Goal: Task Accomplishment & Management: Manage account settings

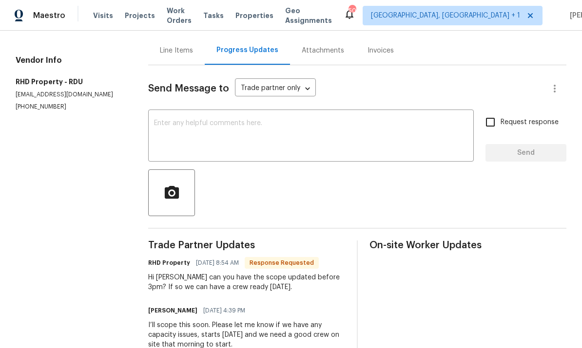
scroll to position [90, 0]
click at [195, 135] on textarea at bounding box center [311, 137] width 314 height 34
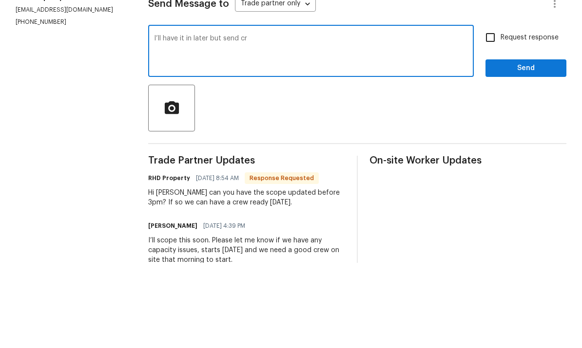
click at [177, 120] on textarea "I’ll have it in later but send cr" at bounding box center [311, 137] width 314 height 34
click at [286, 120] on textarea "I’ll have full scope it in later but send cr" at bounding box center [311, 137] width 314 height 34
click at [262, 113] on div "I’ll have full scope it in later but send cr x ​" at bounding box center [311, 138] width 326 height 50
type textarea "I’ll have full scope it in later but please schedule"
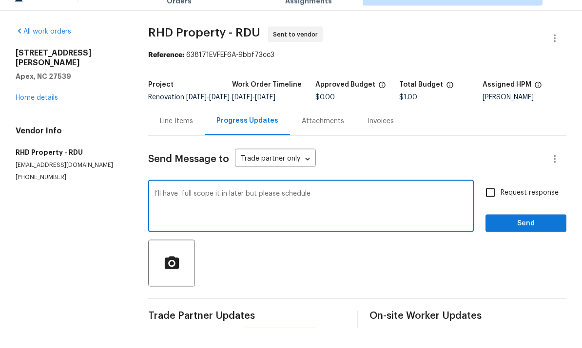
scroll to position [19, 0]
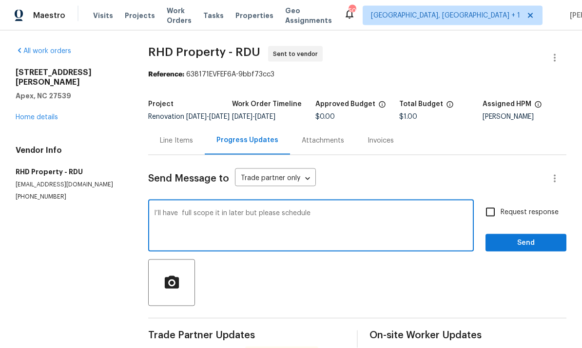
click at [47, 114] on link "Home details" at bounding box center [37, 117] width 42 height 7
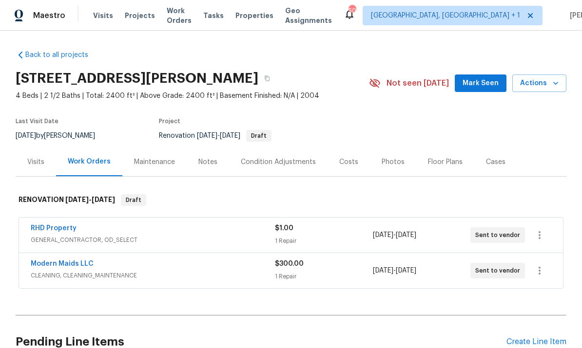
click at [207, 162] on div "Notes" at bounding box center [207, 162] width 19 height 10
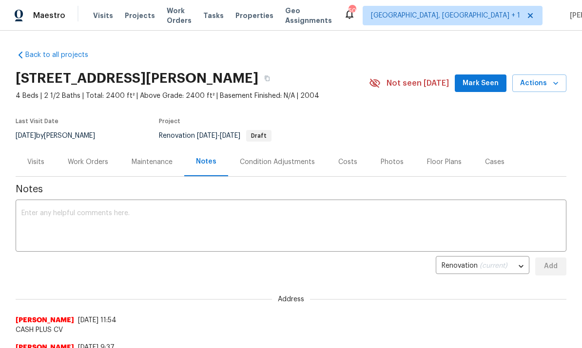
click at [82, 164] on div "Work Orders" at bounding box center [88, 162] width 40 height 10
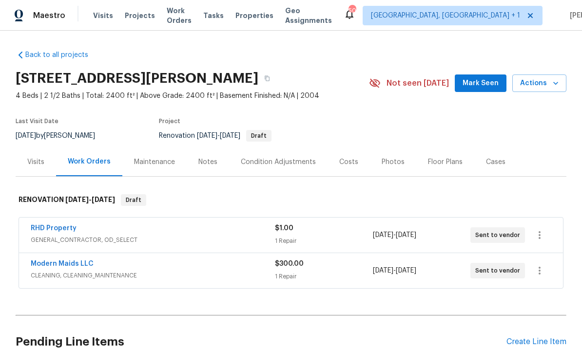
click at [279, 161] on div "Condition Adjustments" at bounding box center [278, 162] width 75 height 10
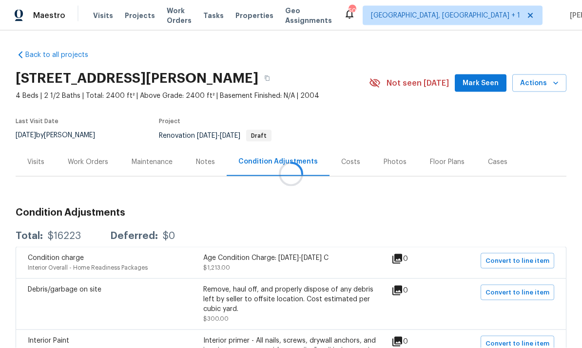
scroll to position [37, 0]
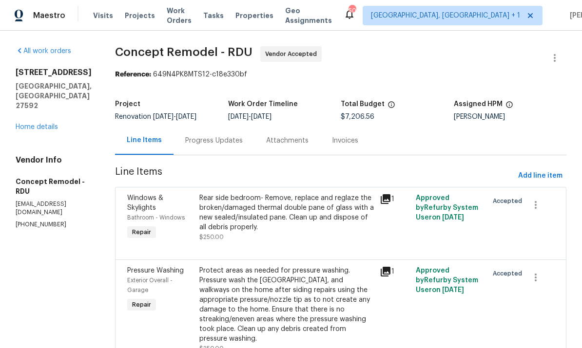
click at [50, 131] on link "Home details" at bounding box center [37, 127] width 42 height 7
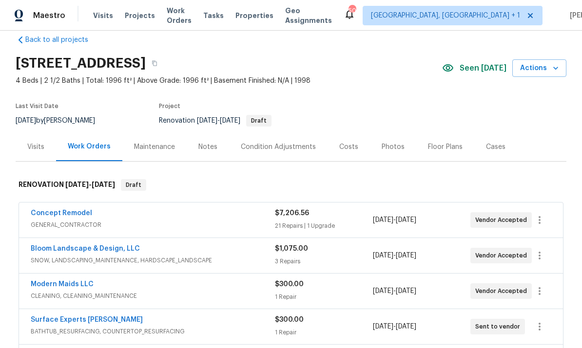
scroll to position [23, 0]
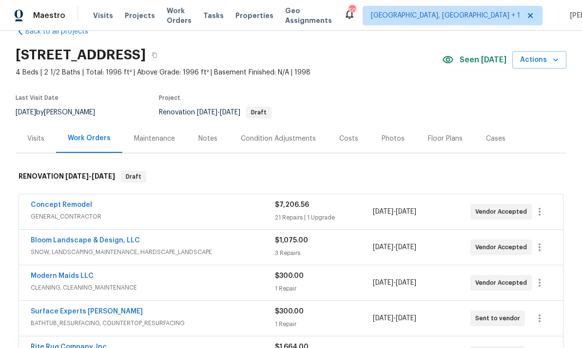
click at [210, 144] on div "Notes" at bounding box center [208, 138] width 42 height 29
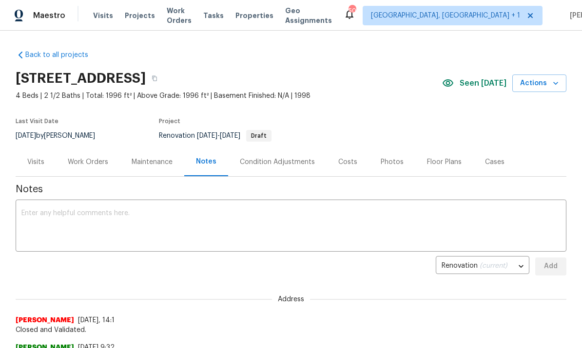
click at [78, 164] on div "Work Orders" at bounding box center [88, 162] width 40 height 10
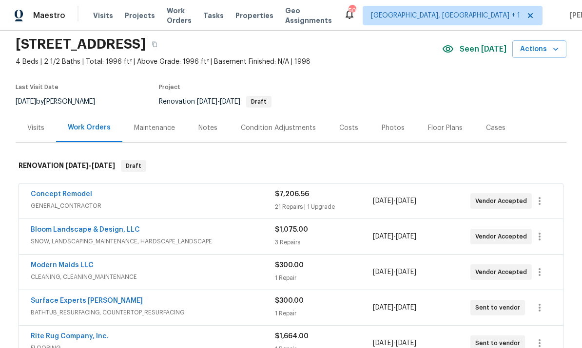
scroll to position [51, 0]
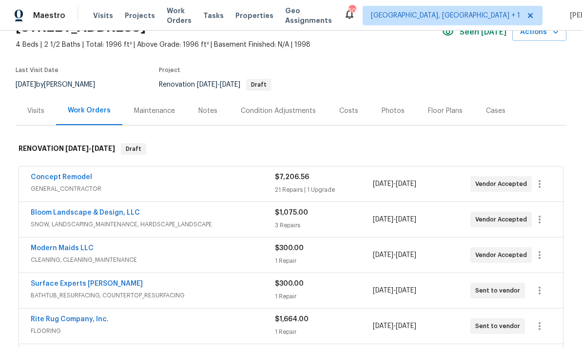
click at [62, 174] on link "Concept Remodel" at bounding box center [61, 177] width 61 height 7
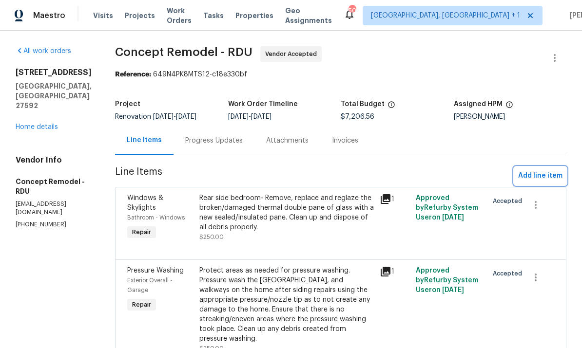
click at [537, 176] on span "Add line item" at bounding box center [540, 176] width 44 height 12
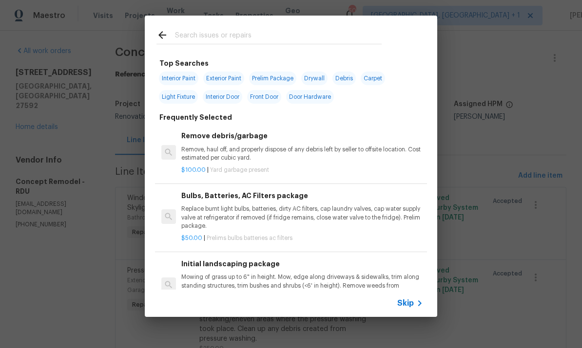
click at [193, 35] on input "text" at bounding box center [278, 36] width 207 height 15
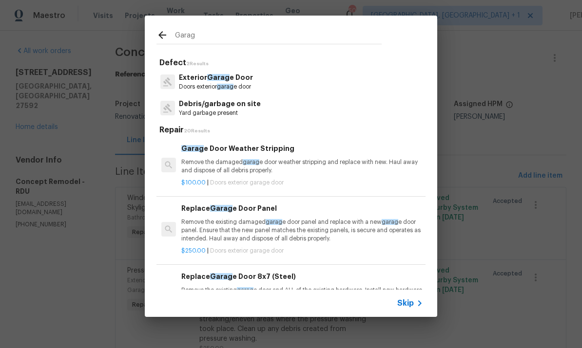
click at [202, 39] on input "Garag" at bounding box center [278, 36] width 207 height 15
type input "G"
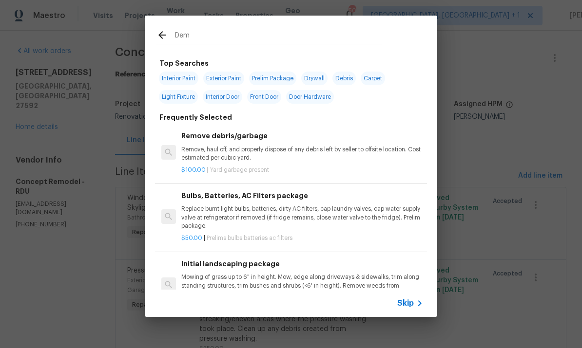
type input "Demo"
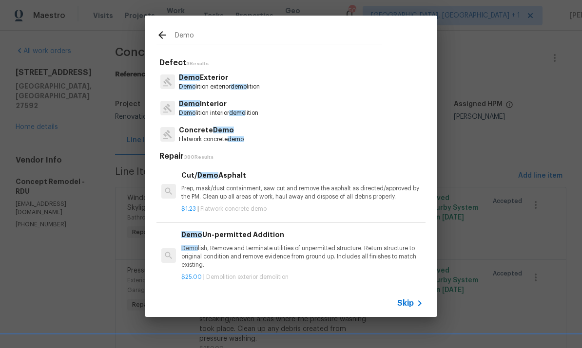
click at [221, 106] on p "Demo Interior" at bounding box center [218, 104] width 79 height 10
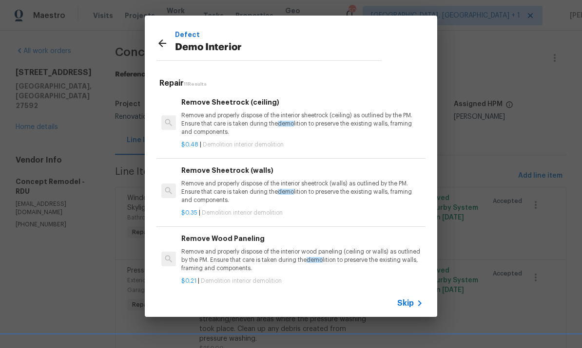
click at [245, 191] on p "Remove and properly dispose of the interior sheetrock (walls) as outlined by th…" at bounding box center [302, 192] width 242 height 25
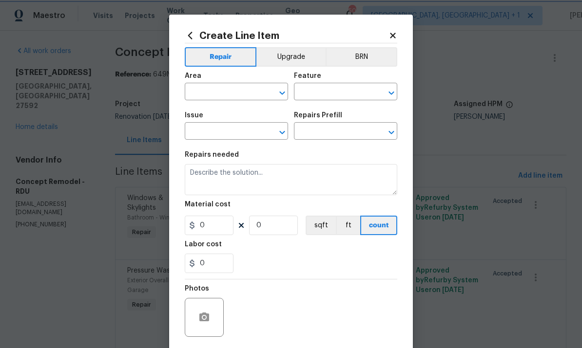
type input "Demolition"
type input "Demo Interior"
type input "Remove Sheetrock (walls) $0.35"
type textarea "Remove and properly dispose of the interior sheetrock (walls) as outlined by th…"
type input "0.35"
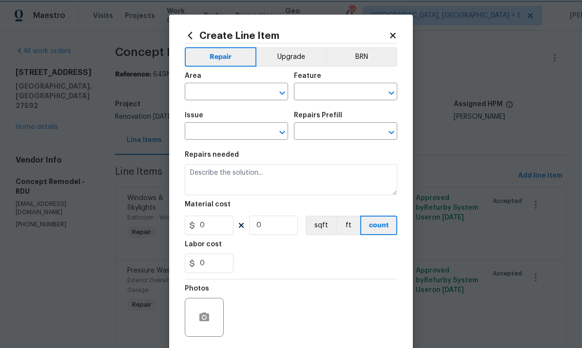
type input "1"
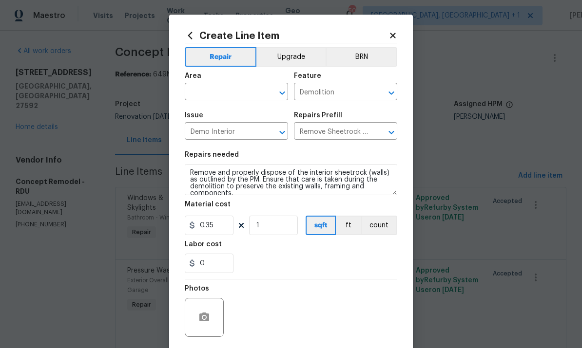
click at [209, 91] on input "text" at bounding box center [223, 92] width 76 height 15
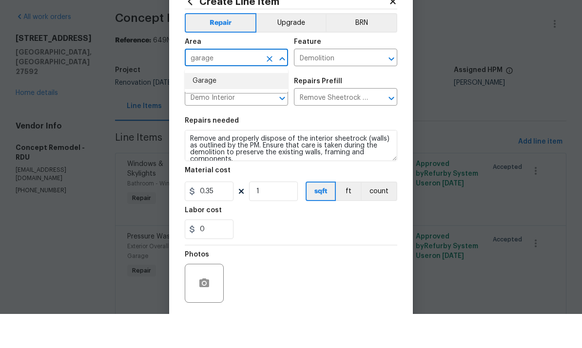
click at [210, 107] on li "Garage" at bounding box center [236, 115] width 103 height 16
type input "Garage"
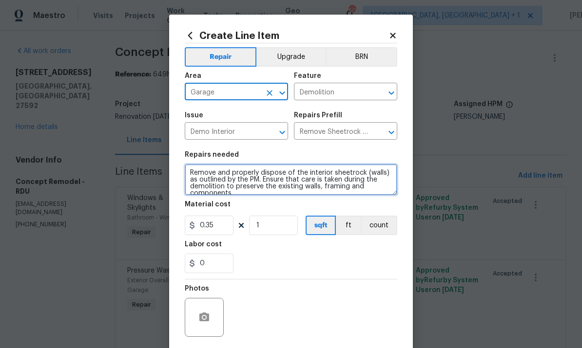
click at [189, 170] on textarea "Remove and properly dispose of the interior sheetrock (walls) as outlined by th…" at bounding box center [291, 179] width 213 height 31
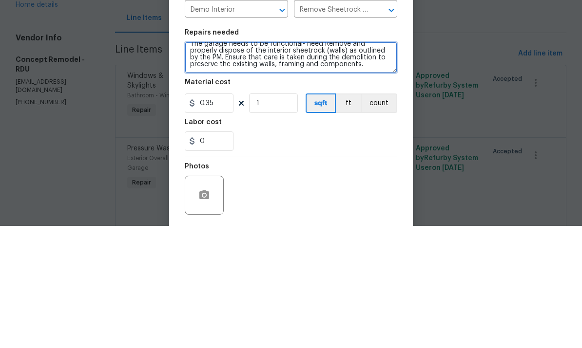
scroll to position [7, 0]
click at [325, 164] on textarea "The garage needs to be functional- need Remove and properly dispose of the inte…" at bounding box center [291, 179] width 213 height 31
type textarea "The garage needs to be functional- need wall and all associated wiring and rear…"
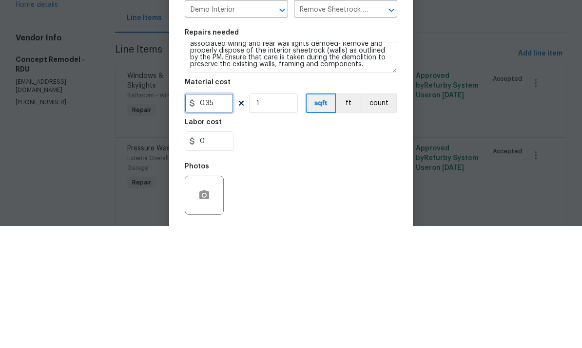
click at [221, 216] on input "0.35" at bounding box center [209, 225] width 49 height 19
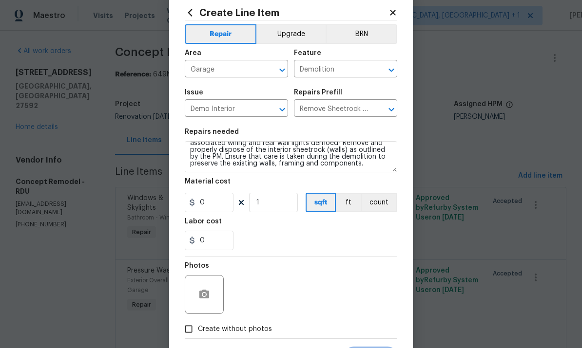
scroll to position [22, 0]
click at [202, 290] on button "button" at bounding box center [204, 295] width 23 height 23
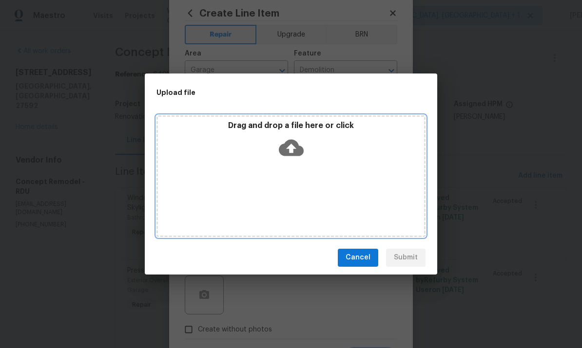
click at [292, 149] on icon at bounding box center [291, 147] width 25 height 25
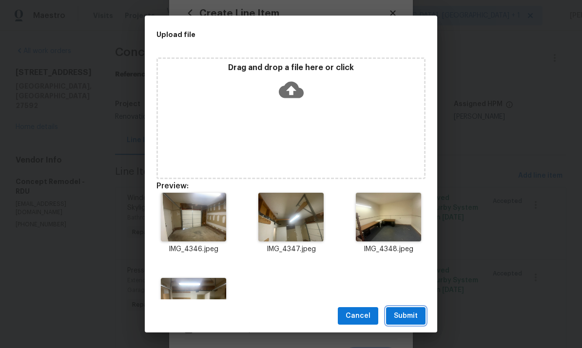
click at [411, 316] on span "Submit" at bounding box center [406, 316] width 24 height 12
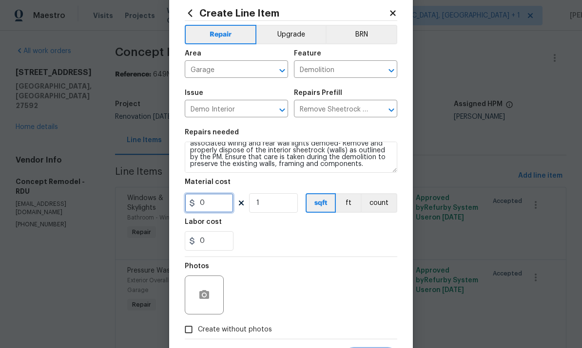
click at [220, 204] on input "0" at bounding box center [209, 202] width 49 height 19
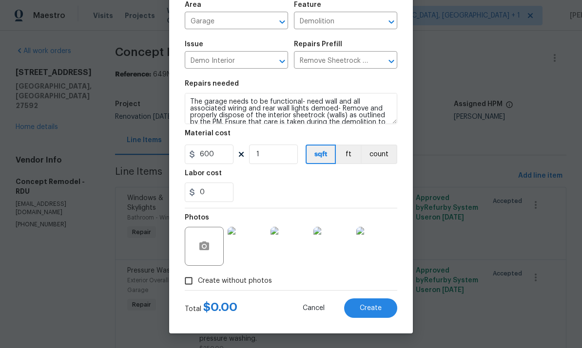
scroll to position [73, 0]
type input "600"
click at [297, 192] on div "0" at bounding box center [291, 192] width 213 height 19
click at [376, 309] on span "Create" at bounding box center [371, 308] width 22 height 7
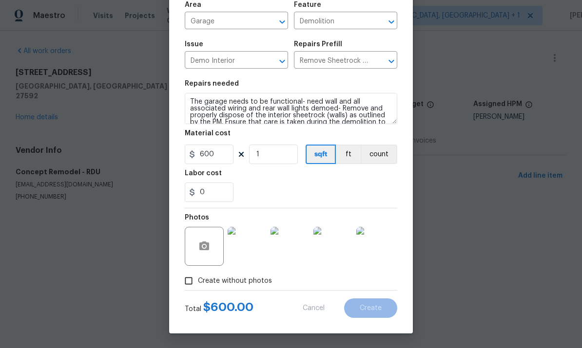
type input "0"
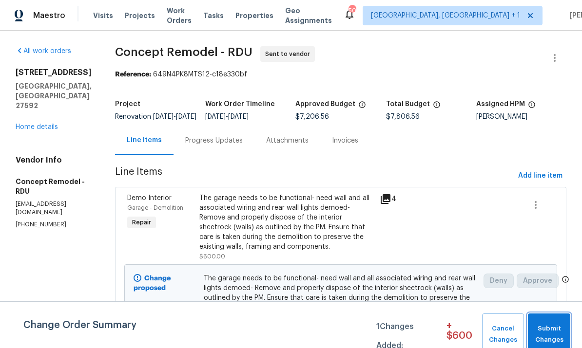
click at [557, 315] on button "Submit Changes" at bounding box center [549, 335] width 42 height 42
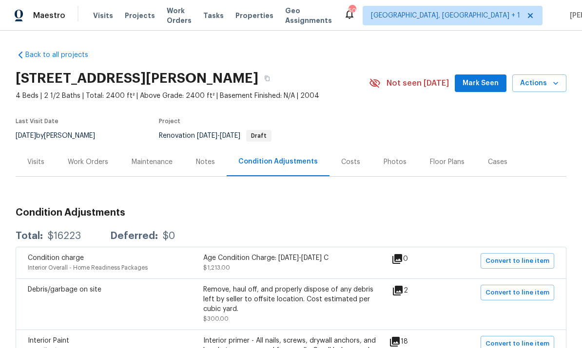
click at [89, 164] on div "Work Orders" at bounding box center [88, 162] width 40 height 10
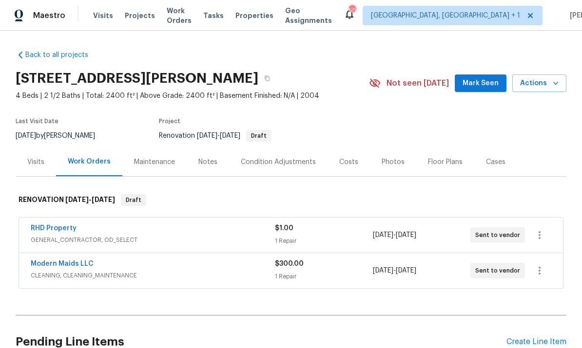
click at [57, 227] on link "RHD Property" at bounding box center [54, 228] width 46 height 7
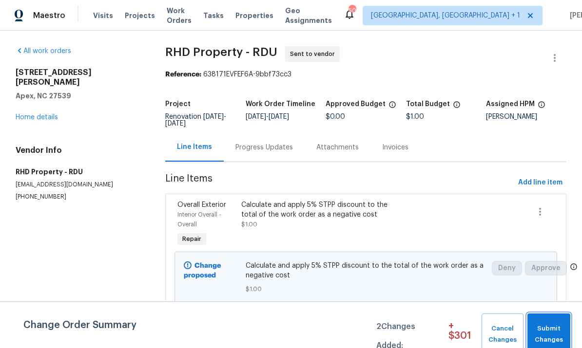
click at [547, 325] on span "Submit Changes" at bounding box center [548, 335] width 33 height 22
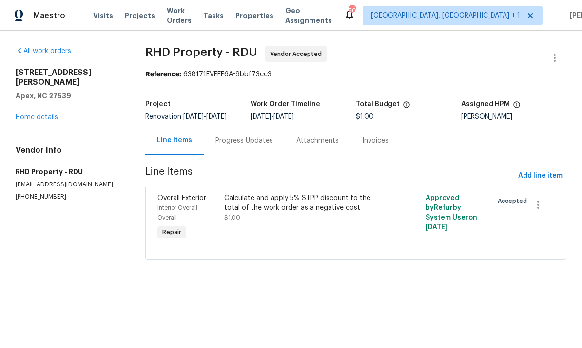
click at [236, 139] on div "Progress Updates" at bounding box center [244, 141] width 58 height 10
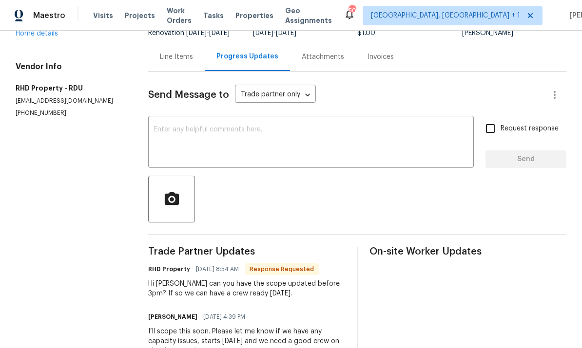
scroll to position [83, 0]
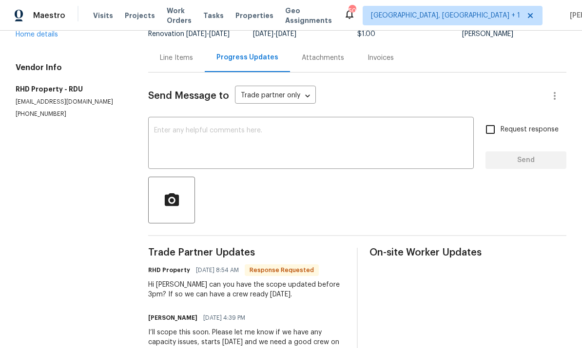
click at [185, 130] on textarea at bounding box center [311, 144] width 314 height 34
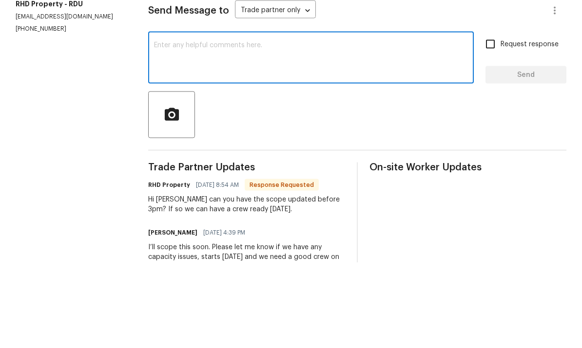
type textarea "O"
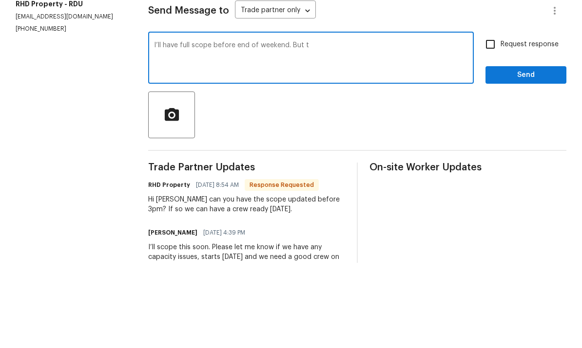
type textarea "I’ll have full scope before end of weekend. But"
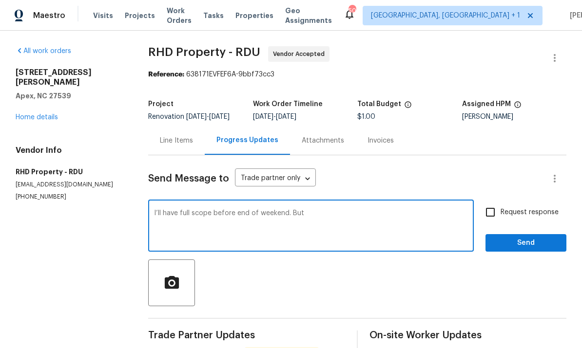
scroll to position [0, 0]
click at [45, 114] on link "Home details" at bounding box center [37, 117] width 42 height 7
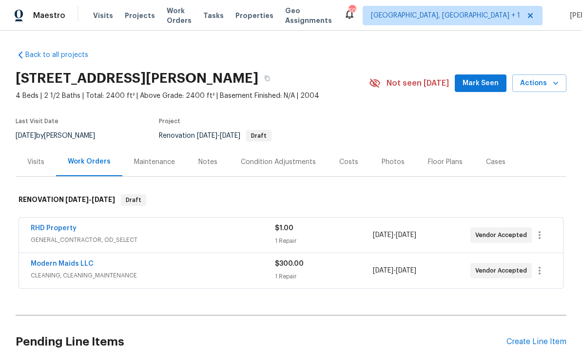
click at [272, 157] on div "Condition Adjustments" at bounding box center [278, 162] width 75 height 10
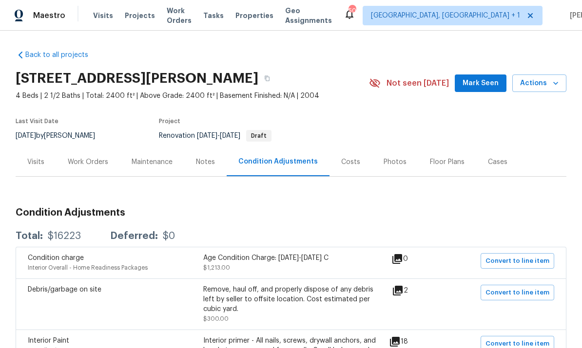
click at [92, 148] on div "Work Orders" at bounding box center [88, 162] width 64 height 29
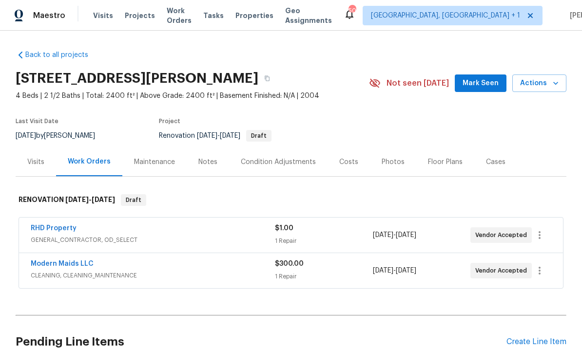
click at [209, 157] on div "Notes" at bounding box center [207, 162] width 19 height 10
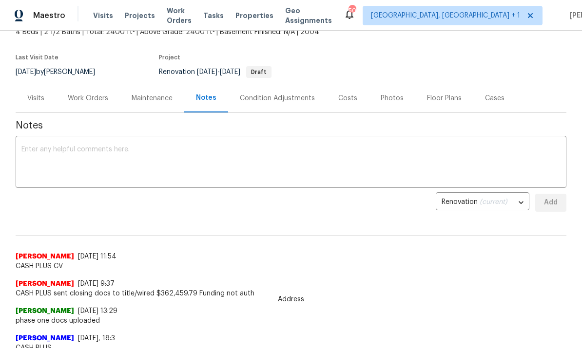
scroll to position [63, 0]
click at [345, 101] on div "Costs" at bounding box center [347, 99] width 19 height 10
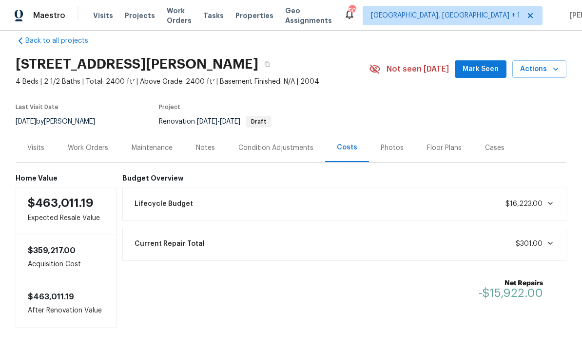
click at [84, 149] on div "Work Orders" at bounding box center [88, 148] width 40 height 10
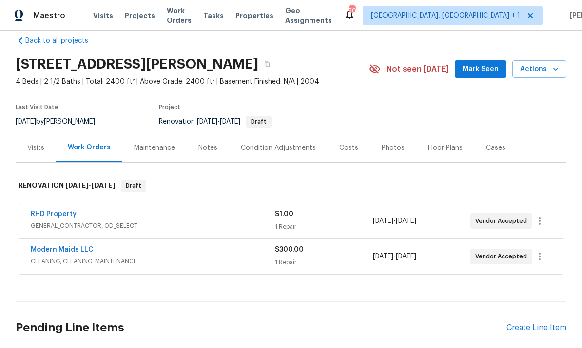
click at [55, 217] on link "RHD Property" at bounding box center [54, 214] width 46 height 7
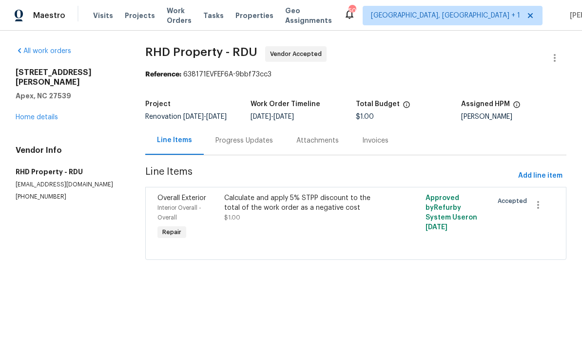
click at [234, 146] on div "Progress Updates" at bounding box center [244, 140] width 81 height 29
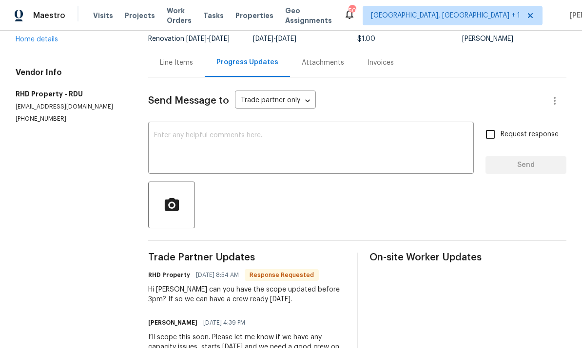
scroll to position [77, 0]
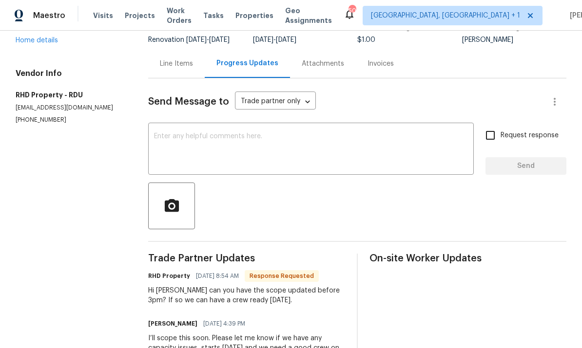
click at [214, 146] on textarea at bounding box center [311, 150] width 314 height 34
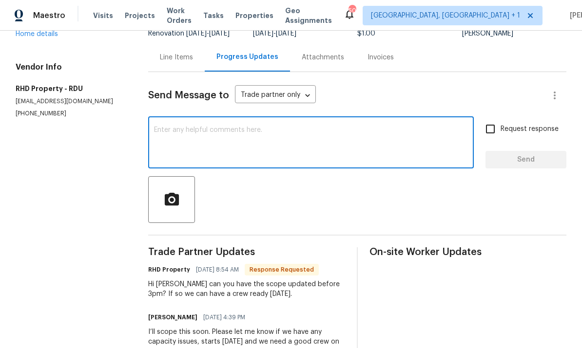
scroll to position [83, 0]
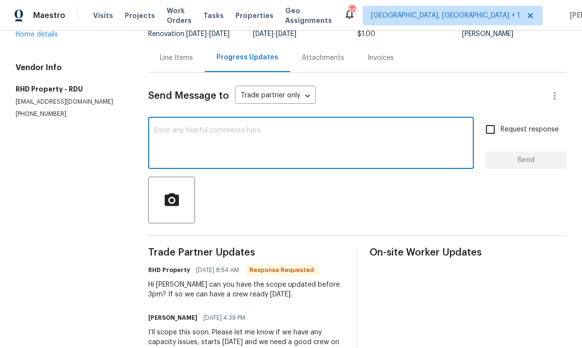
click at [185, 127] on textarea at bounding box center [311, 144] width 314 height 34
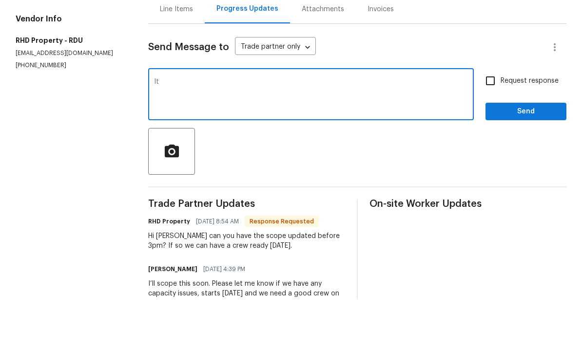
type textarea "I"
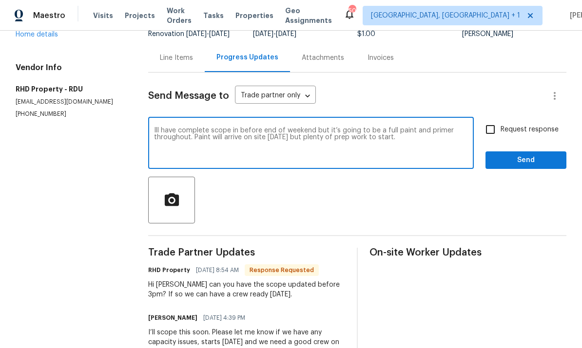
click at [312, 127] on textarea "Ill have complete scope in before end of weekend but it’s going to be a full pa…" at bounding box center [311, 144] width 314 height 34
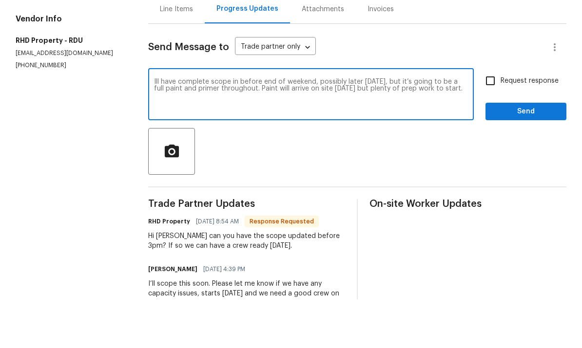
click at [464, 127] on textarea "Ill have complete scope in before end of weekend, possibly later today, but it’…" at bounding box center [311, 144] width 314 height 34
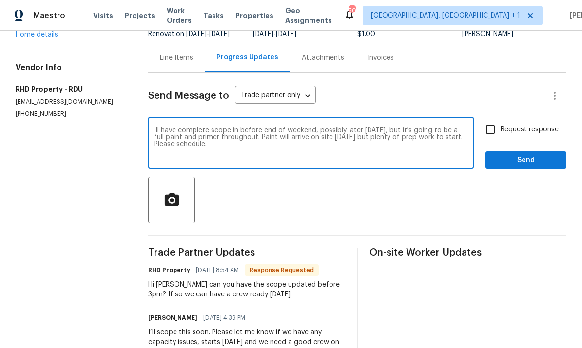
type textarea "Ill have complete scope in before end of weekend, possibly later today, but it’…"
click at [493, 119] on input "Request response" at bounding box center [490, 129] width 20 height 20
checkbox input "true"
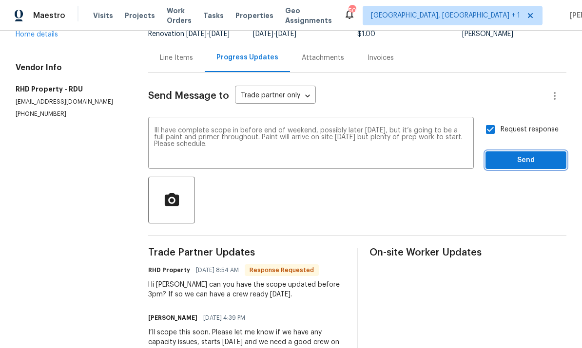
click at [525, 155] on span "Send" at bounding box center [525, 161] width 65 height 12
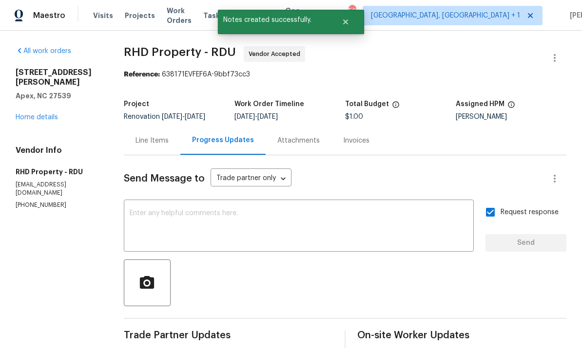
scroll to position [0, 0]
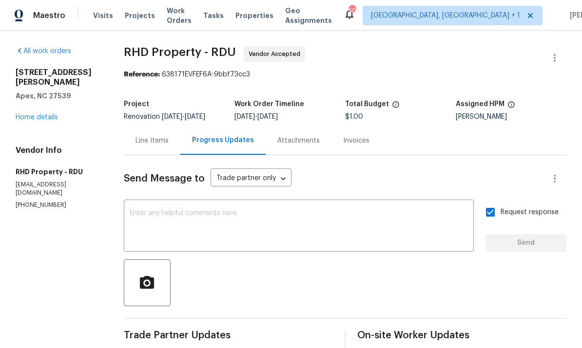
click at [43, 114] on link "Home details" at bounding box center [37, 117] width 42 height 7
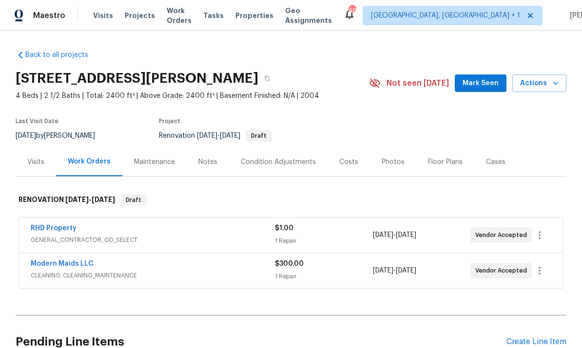
click at [532, 338] on div "Create Line Item" at bounding box center [536, 342] width 60 height 9
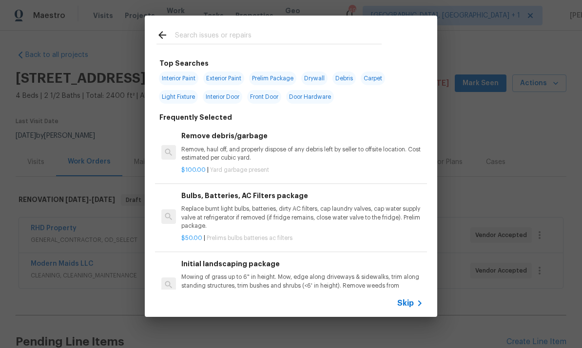
click at [199, 42] on input "text" at bounding box center [278, 36] width 207 height 15
type input "Floor"
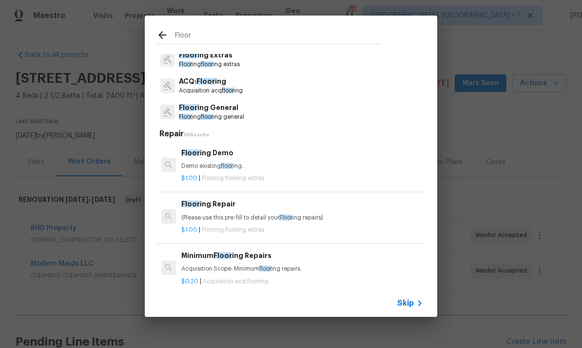
scroll to position [43, 0]
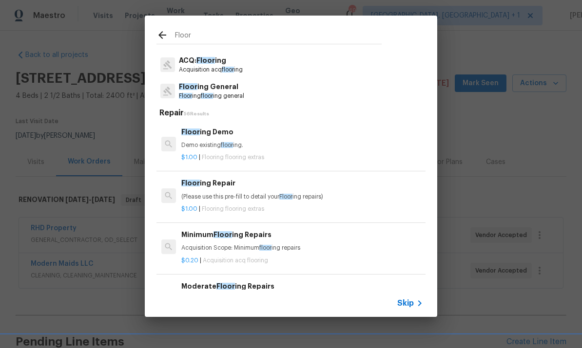
click at [216, 91] on p "Floor ing General" at bounding box center [211, 87] width 65 height 10
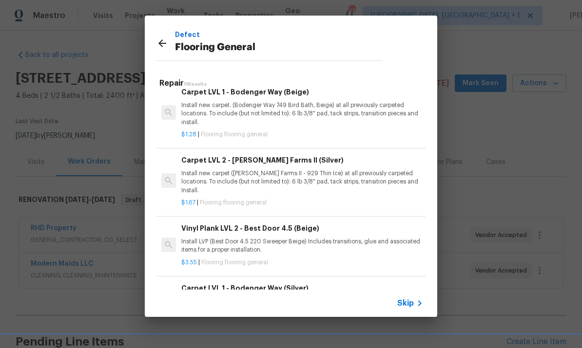
scroll to position [437, 0]
click at [279, 284] on h6 "Carpet LVL 1 - Bodenger Way (Silver)" at bounding box center [302, 289] width 242 height 11
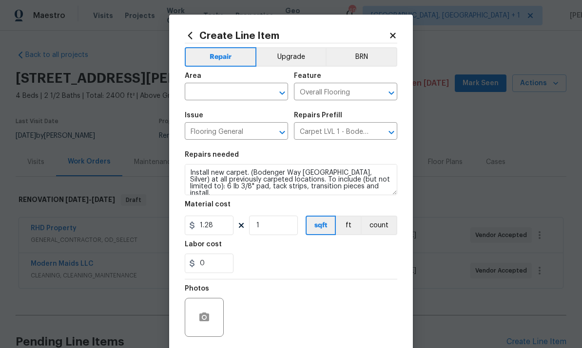
click at [232, 96] on input "text" at bounding box center [223, 92] width 76 height 15
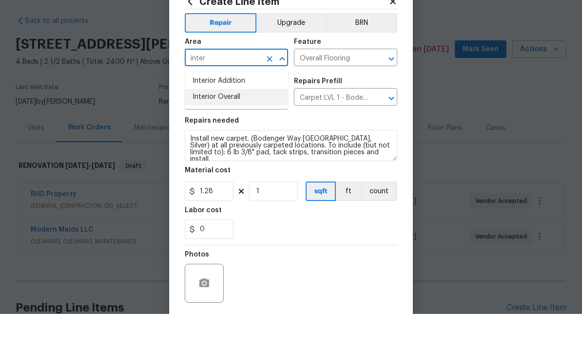
click at [228, 123] on li "Interior Overall" at bounding box center [236, 131] width 103 height 16
type input "Interior Overall"
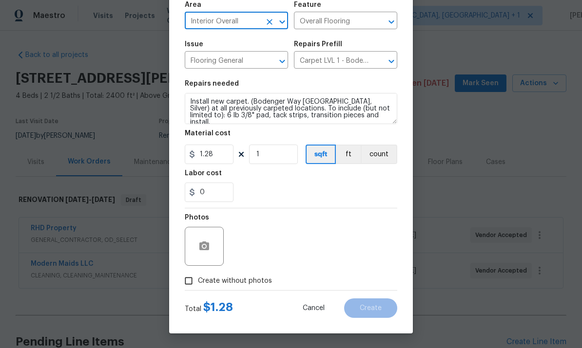
scroll to position [73, 0]
click at [273, 154] on input "1" at bounding box center [273, 154] width 49 height 19
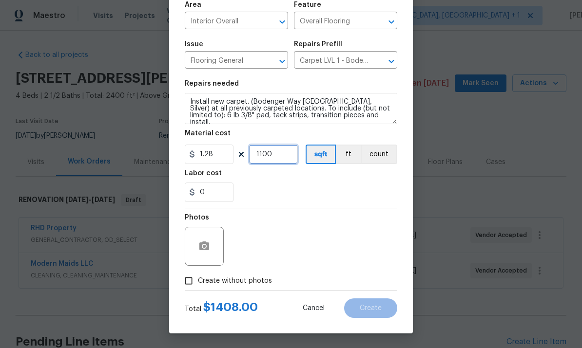
type input "1100"
click at [213, 243] on button "button" at bounding box center [204, 246] width 23 height 23
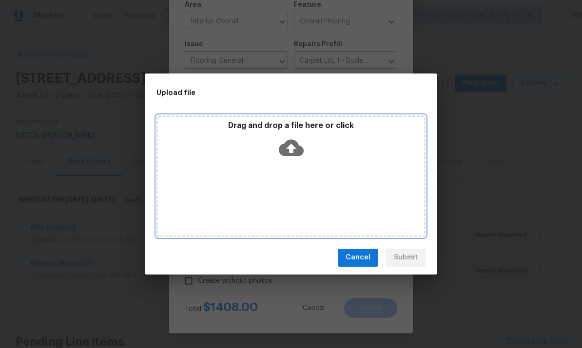
click at [296, 146] on icon at bounding box center [291, 147] width 25 height 17
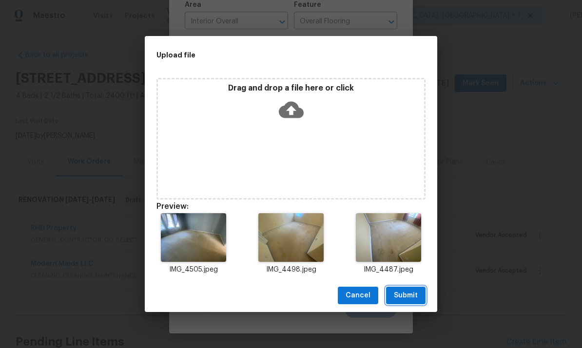
click at [415, 296] on span "Submit" at bounding box center [406, 296] width 24 height 12
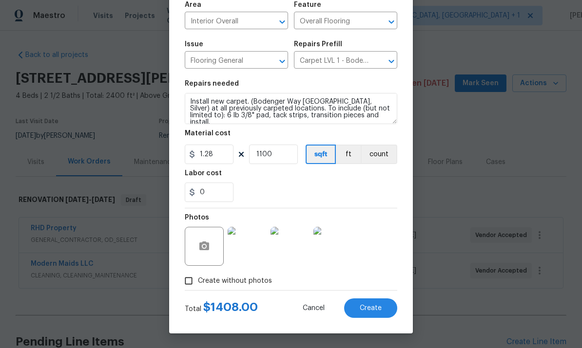
click at [373, 311] on span "Create" at bounding box center [371, 308] width 22 height 7
type input "0"
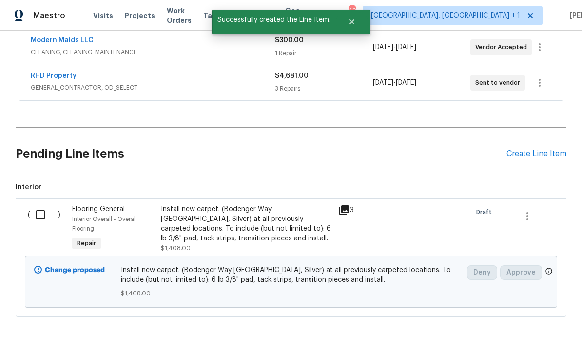
scroll to position [187, 0]
click at [45, 206] on input "checkbox" at bounding box center [44, 216] width 28 height 20
checkbox input "true"
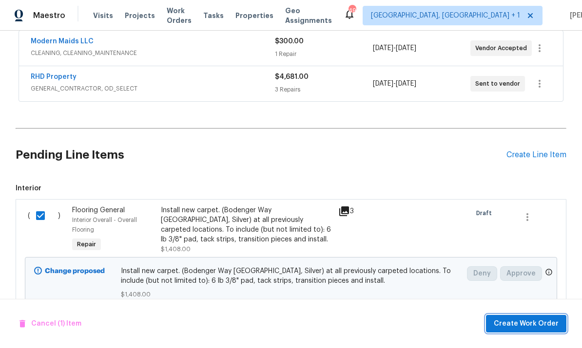
click at [544, 323] on span "Create Work Order" at bounding box center [526, 324] width 65 height 12
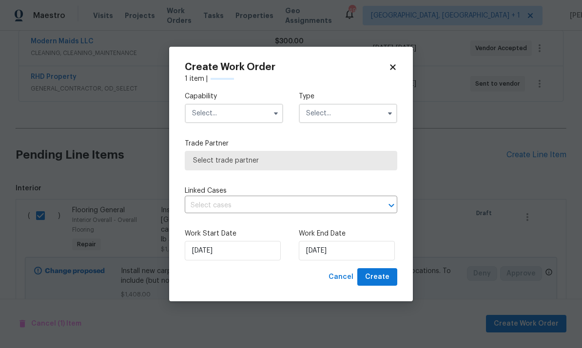
click at [233, 108] on input "text" at bounding box center [234, 113] width 98 height 19
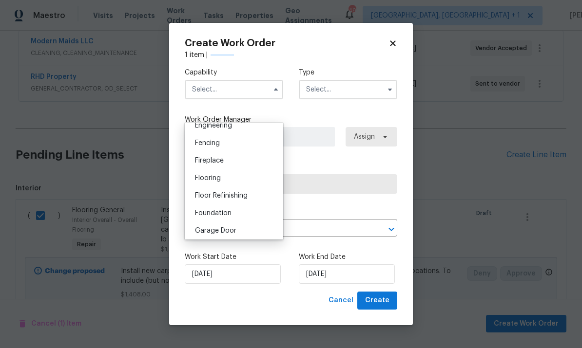
scroll to position [343, 0]
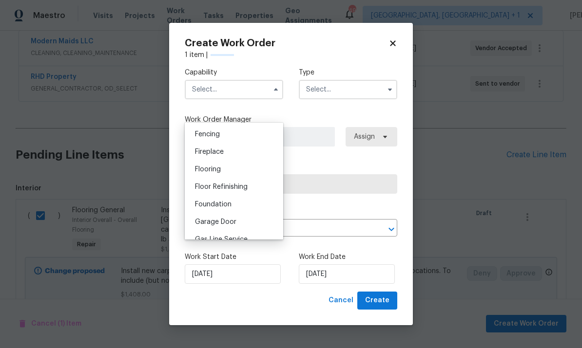
click at [218, 164] on div "Flooring" at bounding box center [234, 170] width 94 height 18
type input "Flooring"
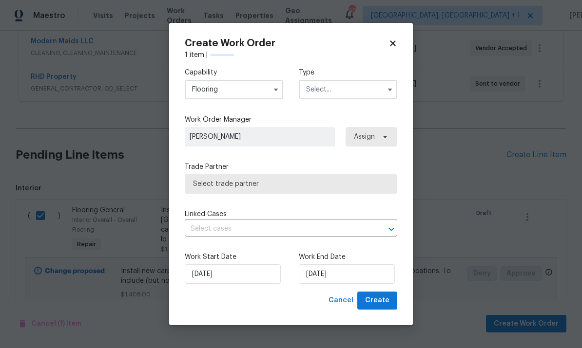
click at [379, 93] on input "text" at bounding box center [348, 89] width 98 height 19
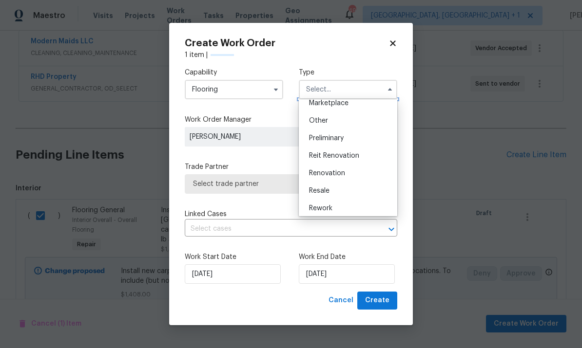
scroll to position [188, 0]
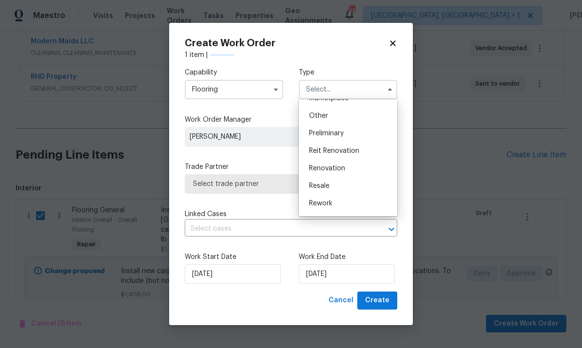
click at [339, 171] on span "Renovation" at bounding box center [327, 168] width 36 height 7
type input "Renovation"
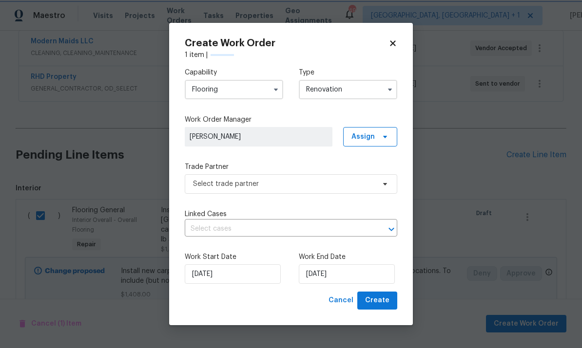
scroll to position [0, 0]
click at [377, 185] on span "Select trade partner" at bounding box center [291, 183] width 213 height 19
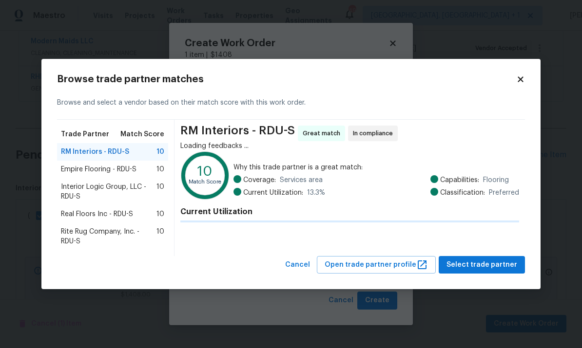
click at [458, 165] on span "Why this trade partner is a great match:" at bounding box center [376, 168] width 286 height 10
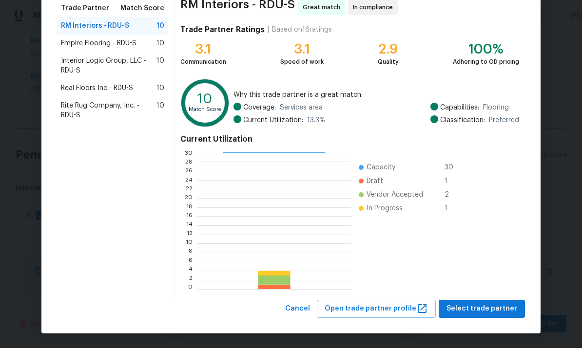
scroll to position [81, 0]
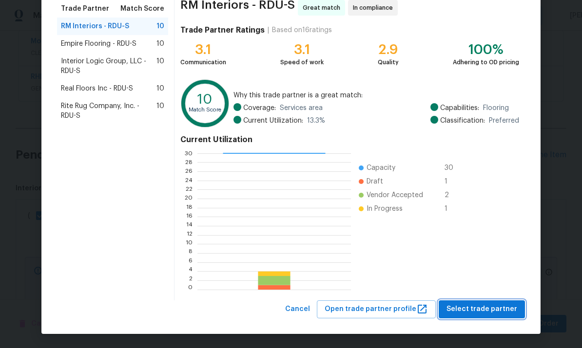
click at [485, 307] on span "Select trade partner" at bounding box center [481, 310] width 71 height 12
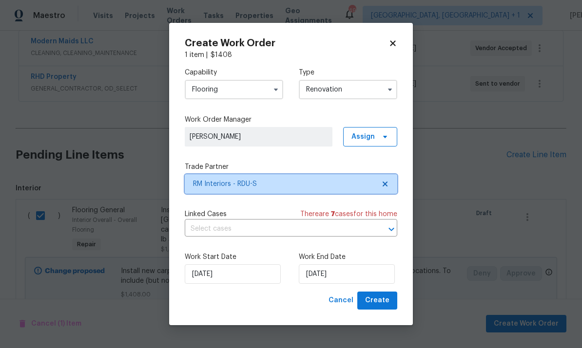
scroll to position [0, 0]
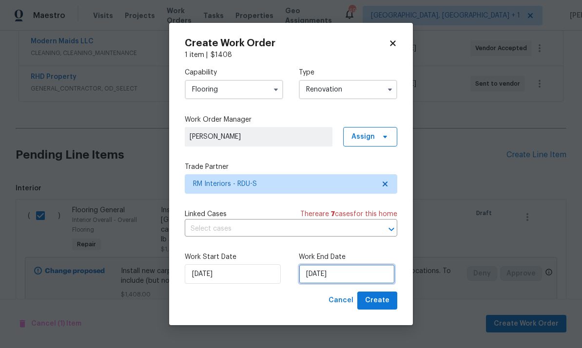
click at [354, 282] on input "9/8/2025" at bounding box center [347, 274] width 96 height 19
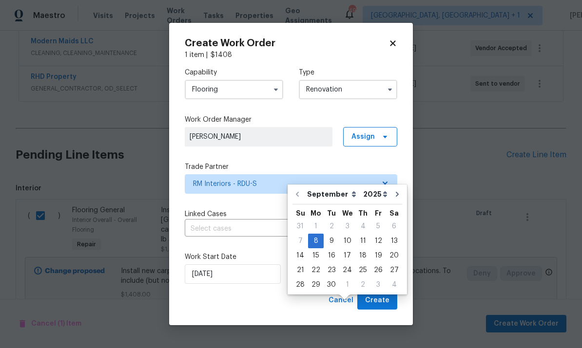
click at [284, 306] on div "Cancel Create" at bounding box center [291, 301] width 213 height 18
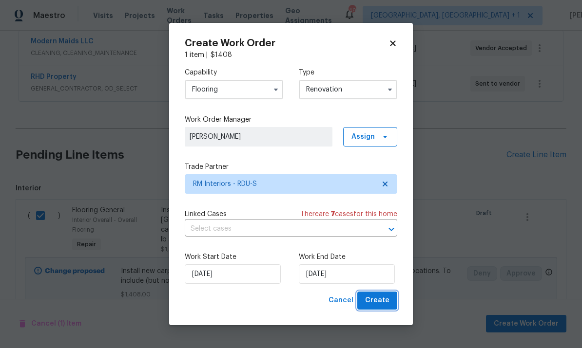
click at [385, 303] on span "Create" at bounding box center [377, 301] width 24 height 12
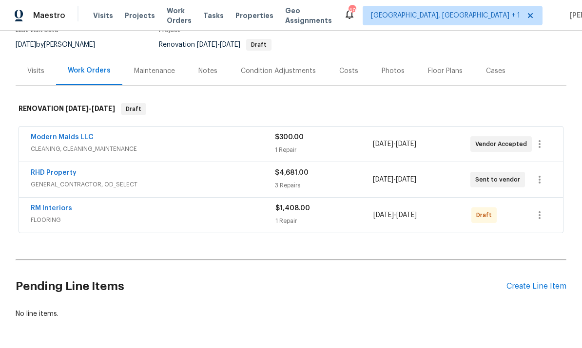
click at [534, 282] on div "Create Line Item" at bounding box center [536, 286] width 60 height 9
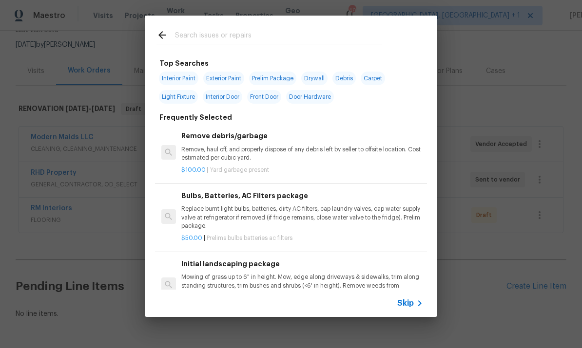
click at [207, 43] on input "text" at bounding box center [278, 36] width 207 height 15
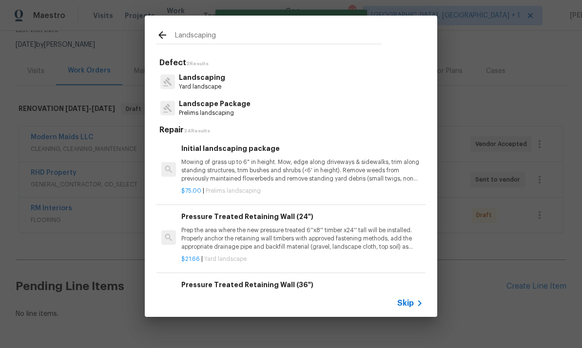
type input "Landscaping"
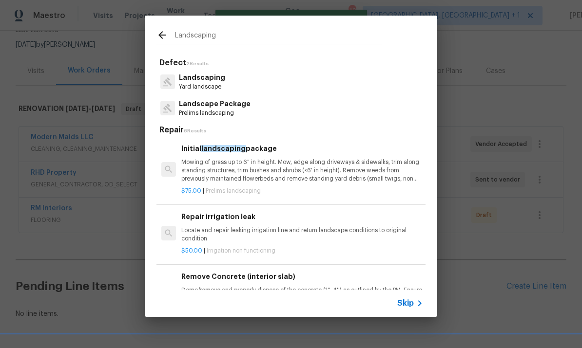
click at [231, 113] on p "Prelims landscaping" at bounding box center [215, 113] width 72 height 8
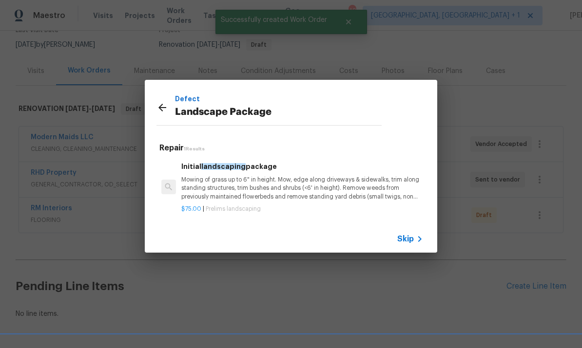
click at [250, 179] on p "Mowing of grass up to 6" in height. Mow, edge along driveways & sidewalks, trim…" at bounding box center [302, 188] width 242 height 25
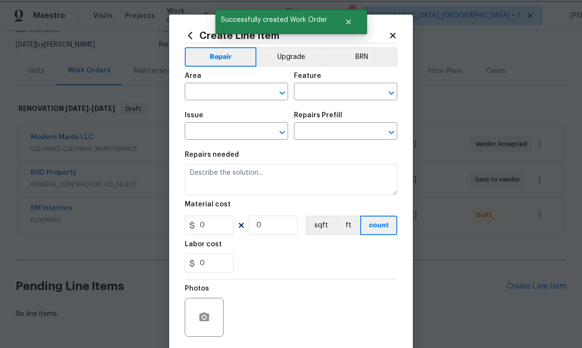
type input "Home Readiness Packages"
type input "Landscape Package"
type input "Initial landscaping package $75.00"
type textarea "Mowing of grass up to 6" in height. Mow, edge along driveways & sidewalks, trim…"
type input "75"
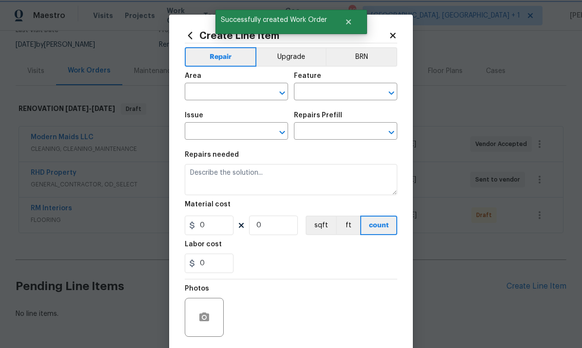
type input "1"
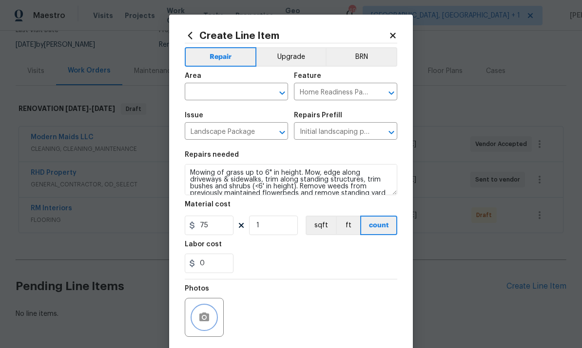
click at [207, 314] on icon "button" at bounding box center [204, 318] width 12 height 12
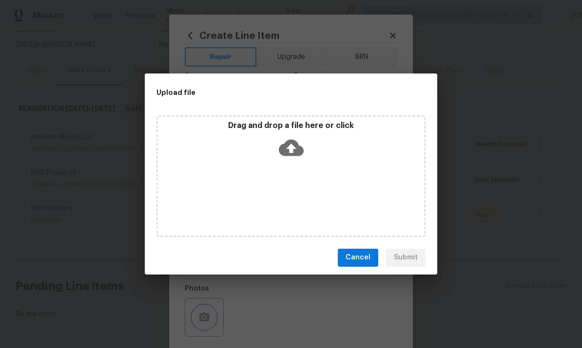
click at [492, 151] on div "Upload file Drag and drop a file here or click Cancel Submit" at bounding box center [291, 174] width 582 height 348
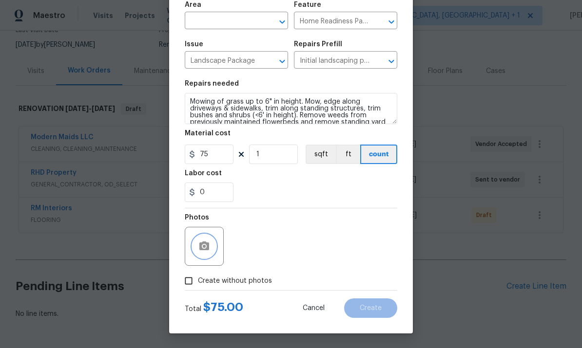
scroll to position [73, 0]
click at [191, 287] on input "Create without photos" at bounding box center [188, 281] width 19 height 19
checkbox input "true"
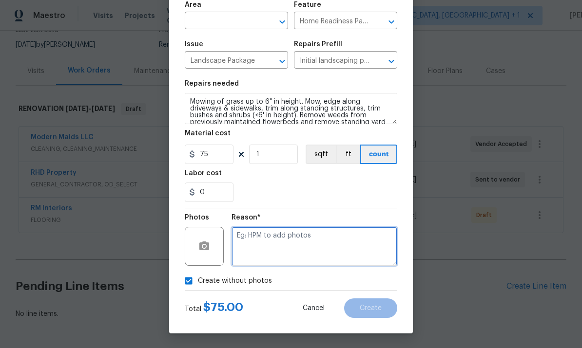
click at [267, 242] on textarea at bounding box center [315, 246] width 166 height 39
type textarea "To come"
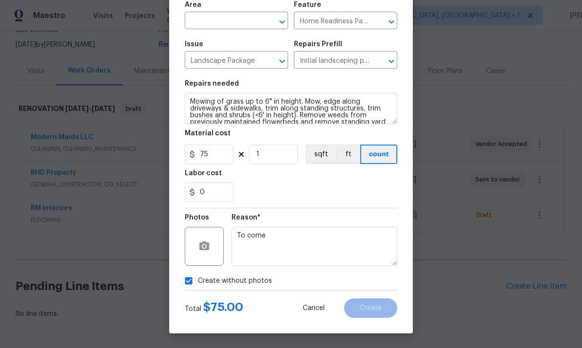
click at [227, 23] on input "text" at bounding box center [223, 21] width 76 height 15
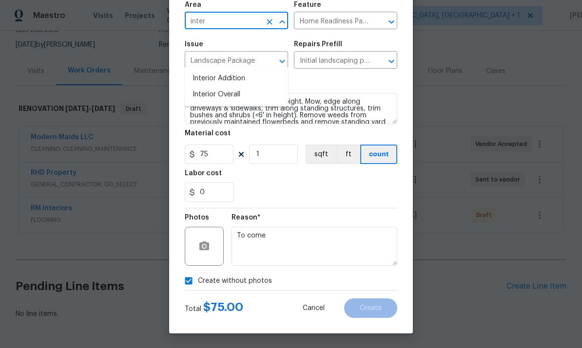
click at [232, 87] on li "Interior Overall" at bounding box center [236, 95] width 103 height 16
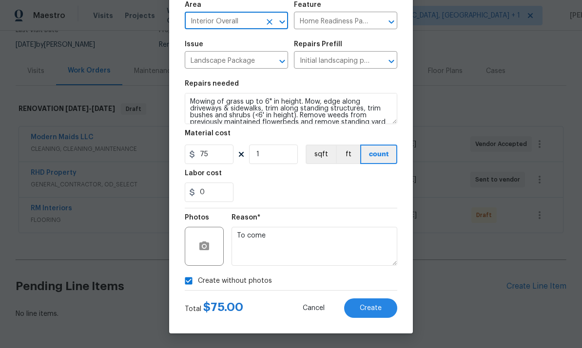
click at [229, 26] on input "Interior Overall" at bounding box center [223, 21] width 76 height 15
type input "I"
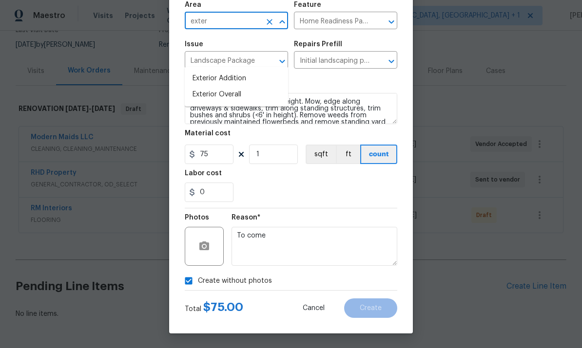
click at [234, 87] on li "Exterior Overall" at bounding box center [236, 95] width 103 height 16
type input "Exterior Overall"
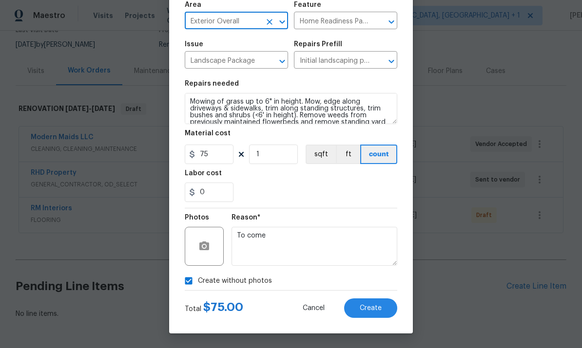
click at [368, 305] on span "Create" at bounding box center [371, 308] width 22 height 7
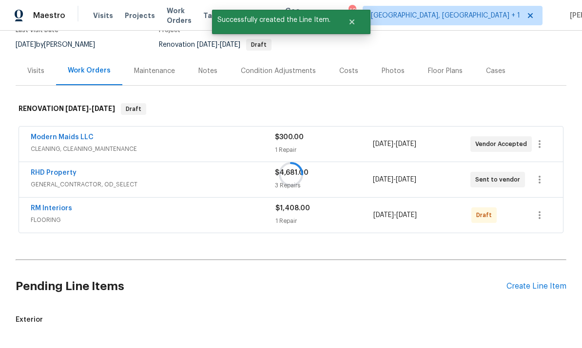
click at [538, 258] on div at bounding box center [291, 174] width 582 height 348
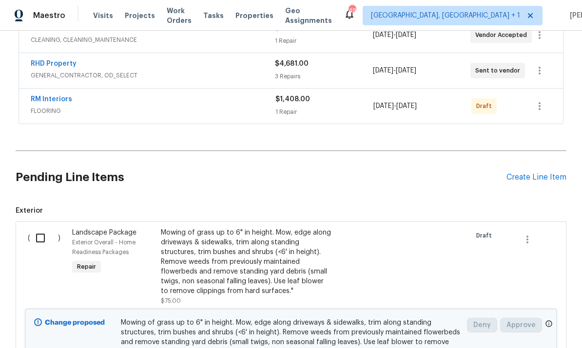
scroll to position [203, 0]
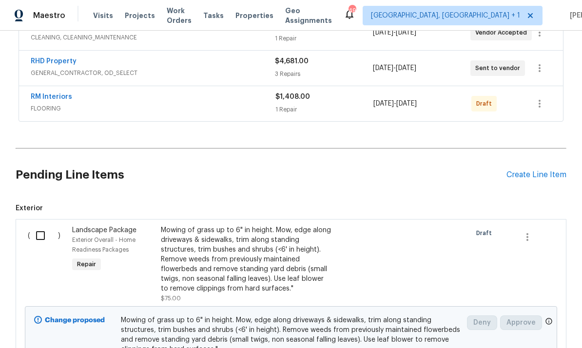
click at [43, 226] on input "checkbox" at bounding box center [44, 236] width 28 height 20
checkbox input "true"
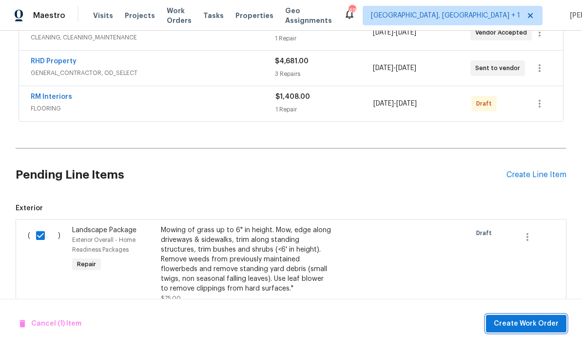
click at [522, 332] on button "Create Work Order" at bounding box center [526, 324] width 80 height 18
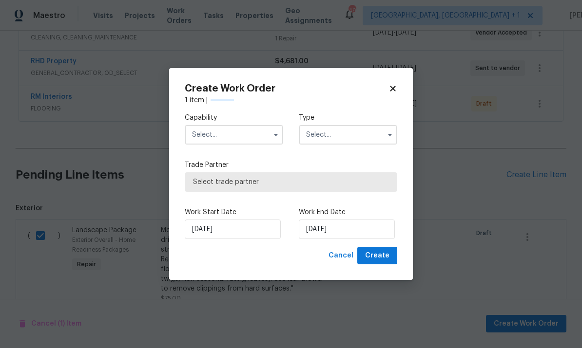
click at [240, 135] on input "text" at bounding box center [234, 134] width 98 height 19
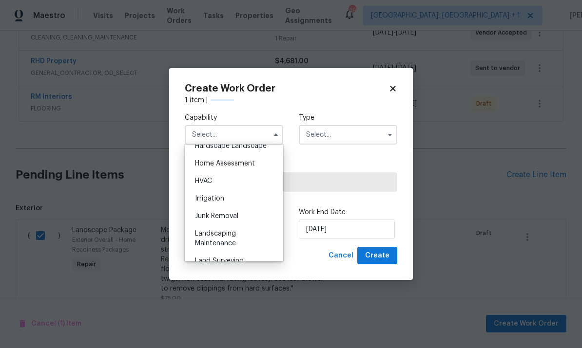
scroll to position [560, 0]
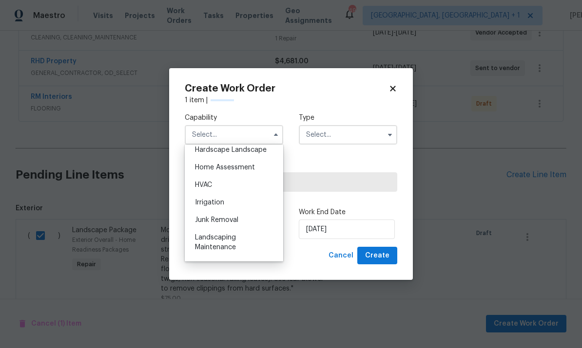
click at [237, 243] on div "Landscaping Maintenance" at bounding box center [234, 242] width 94 height 27
type input "Landscaping Maintenance"
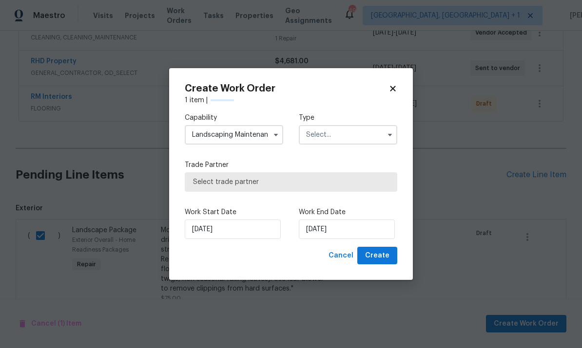
click at [382, 134] on input "text" at bounding box center [348, 134] width 98 height 19
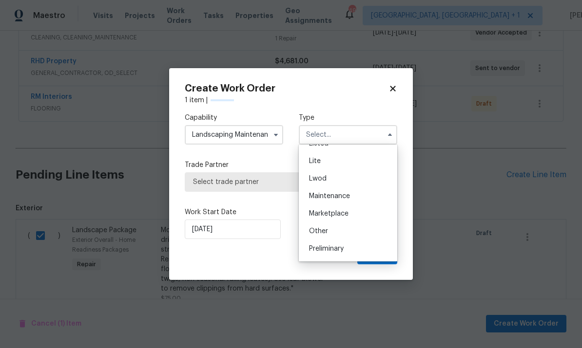
scroll to position [149, 0]
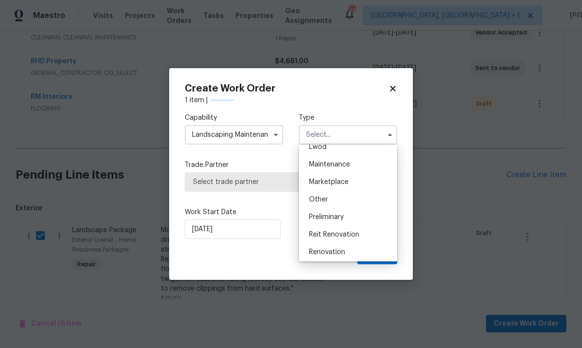
click at [339, 254] on span "Renovation" at bounding box center [327, 252] width 36 height 7
type input "Renovation"
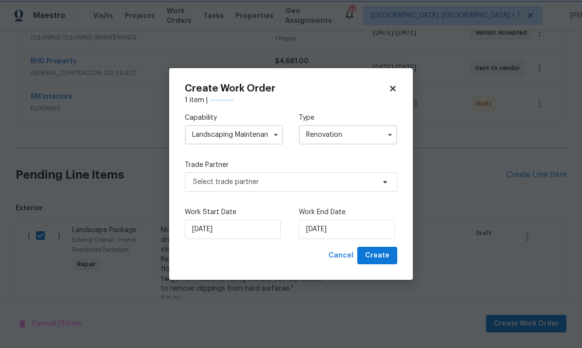
scroll to position [0, 0]
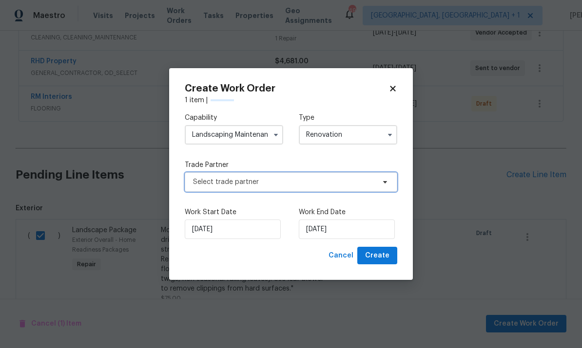
click at [368, 181] on span "Select trade partner" at bounding box center [284, 182] width 182 height 10
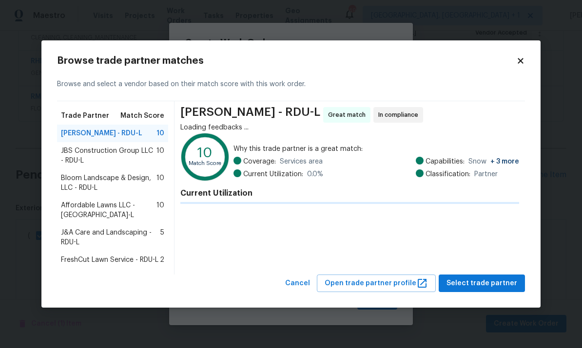
click at [140, 188] on span "Bloom Landscape & Design, LLC - RDU-L" at bounding box center [109, 183] width 96 height 19
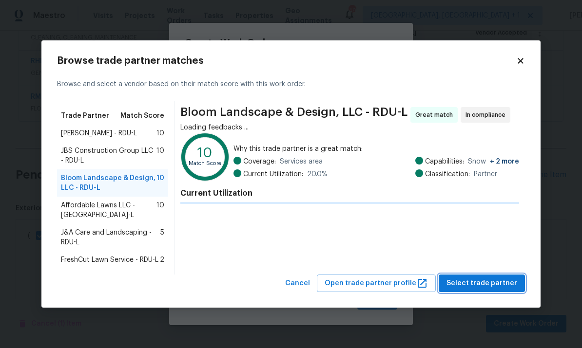
click at [497, 282] on span "Select trade partner" at bounding box center [481, 284] width 71 height 12
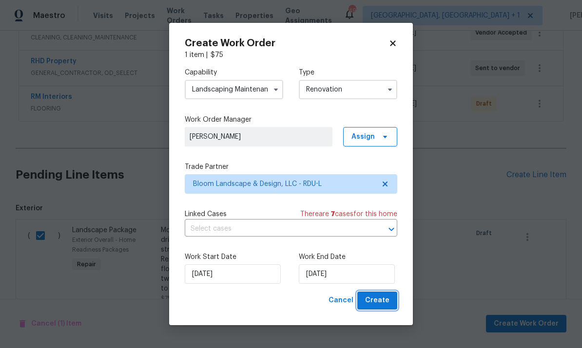
click at [378, 309] on button "Create" at bounding box center [377, 301] width 40 height 18
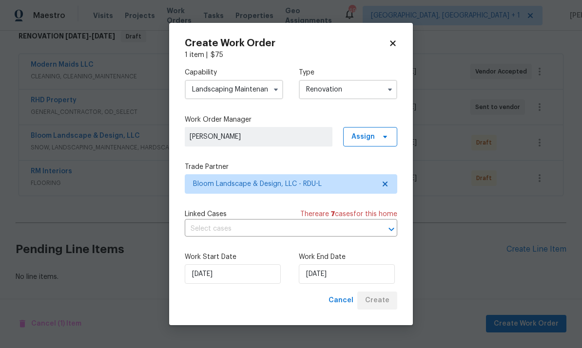
scroll to position [127, 0]
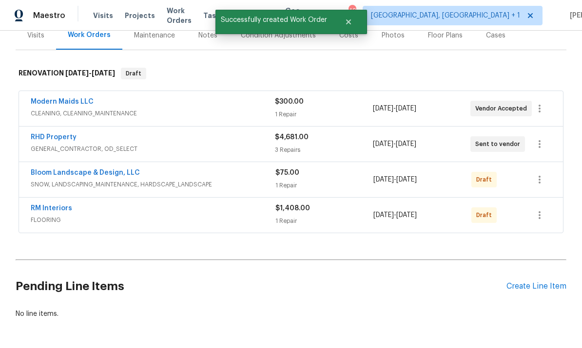
click at [542, 282] on div "Create Line Item" at bounding box center [536, 286] width 60 height 9
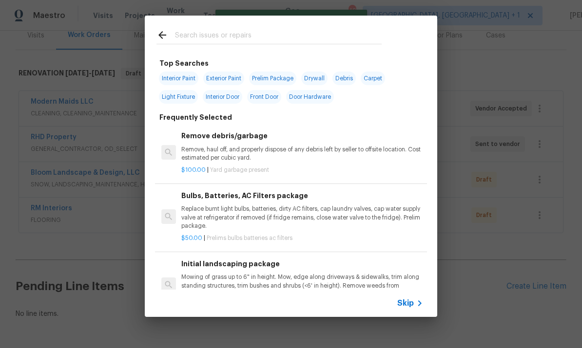
click at [199, 39] on input "text" at bounding box center [278, 36] width 207 height 15
type input "Clean"
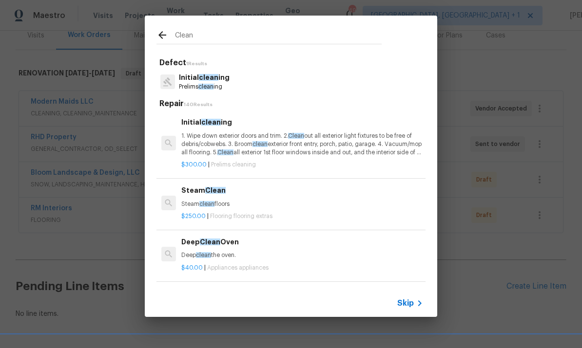
click at [208, 77] on span "clean" at bounding box center [208, 77] width 19 height 7
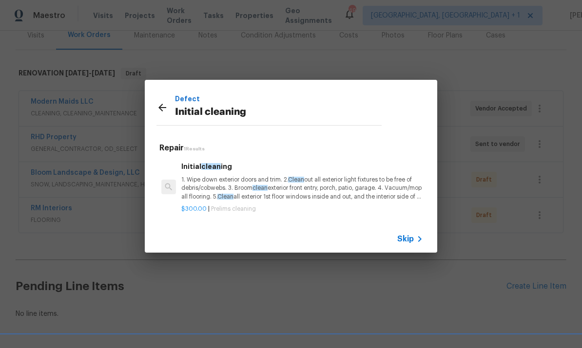
click at [264, 186] on span "clean" at bounding box center [259, 188] width 15 height 6
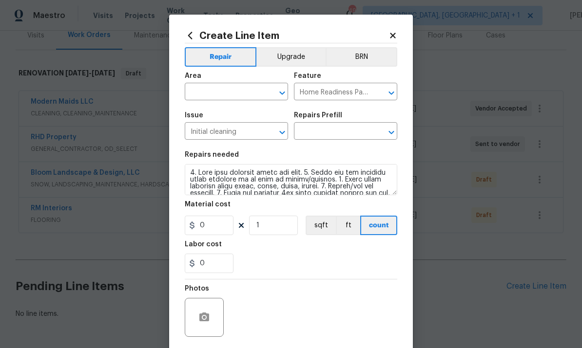
type input "Initial cleaning $300.00"
type input "300"
click at [225, 95] on input "text" at bounding box center [223, 92] width 76 height 15
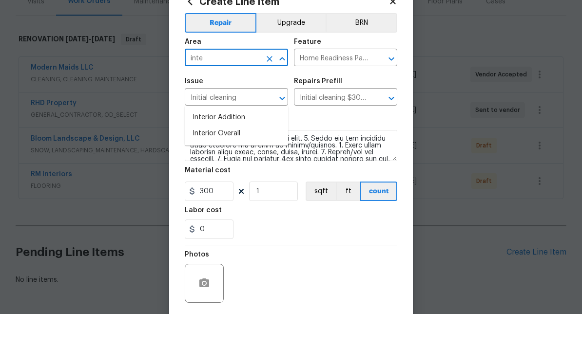
click at [225, 160] on li "Interior Overall" at bounding box center [236, 168] width 103 height 16
type input "Interior Overall"
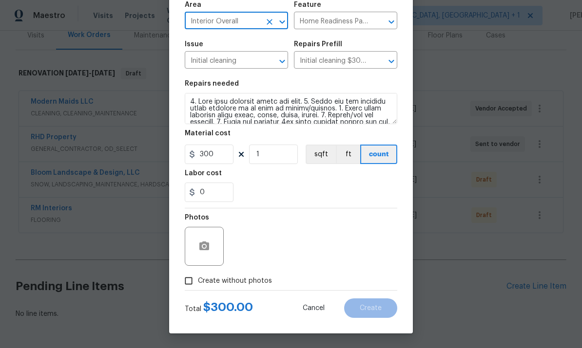
scroll to position [73, 0]
click at [190, 278] on input "Create without photos" at bounding box center [188, 281] width 19 height 19
checkbox input "true"
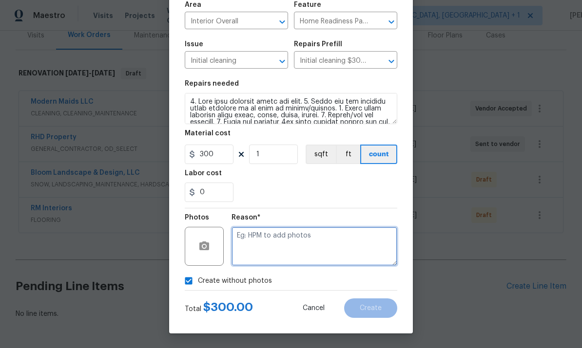
click at [263, 236] on textarea at bounding box center [315, 246] width 166 height 39
type textarea "To come"
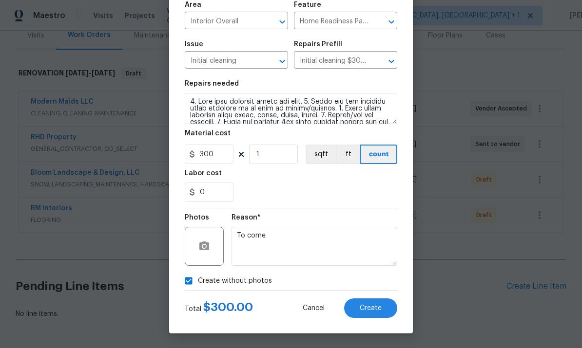
click at [379, 305] on span "Create" at bounding box center [371, 308] width 22 height 7
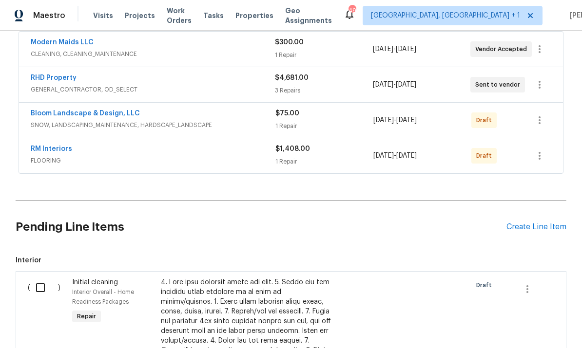
scroll to position [188, 0]
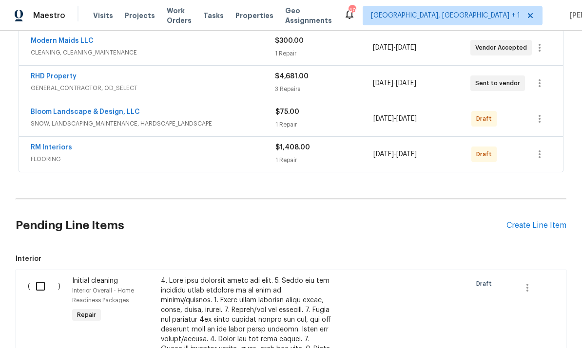
click at [47, 276] on input "checkbox" at bounding box center [44, 286] width 28 height 20
checkbox input "true"
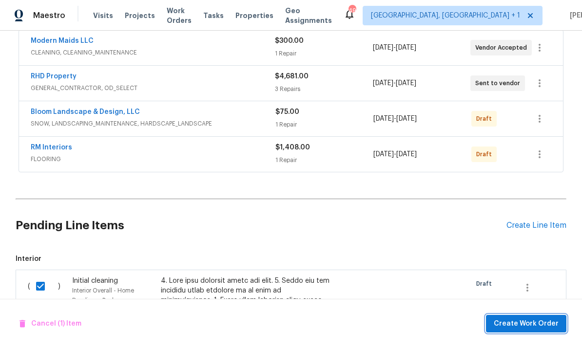
click at [544, 322] on span "Create Work Order" at bounding box center [526, 324] width 65 height 12
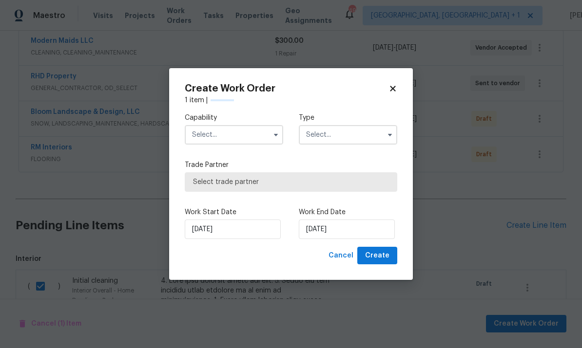
click at [262, 140] on input "text" at bounding box center [234, 134] width 98 height 19
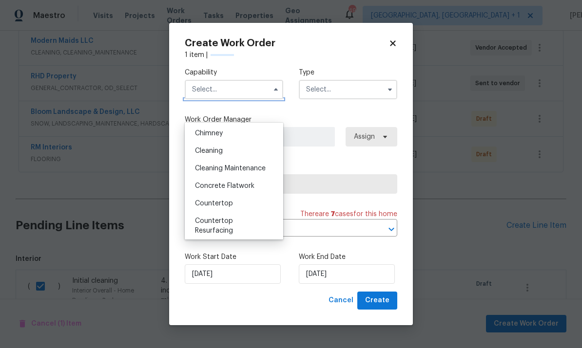
scroll to position [134, 0]
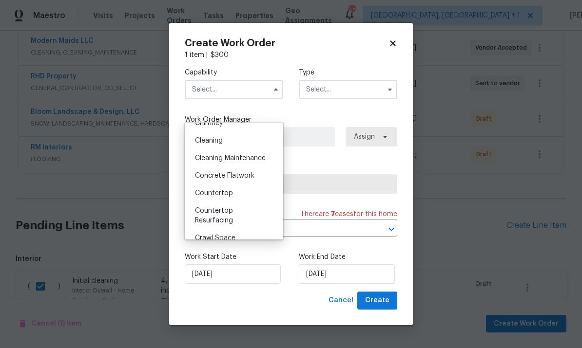
click at [213, 144] on span "Cleaning" at bounding box center [209, 140] width 28 height 7
type input "Cleaning"
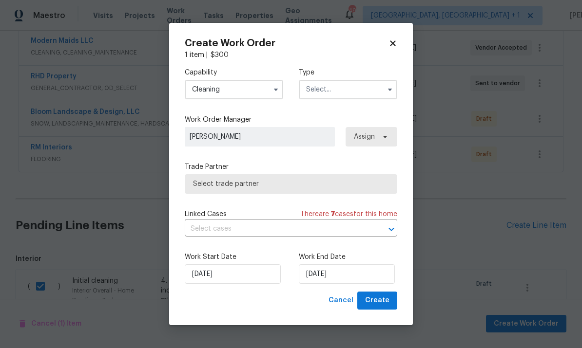
click at [381, 88] on input "text" at bounding box center [348, 89] width 98 height 19
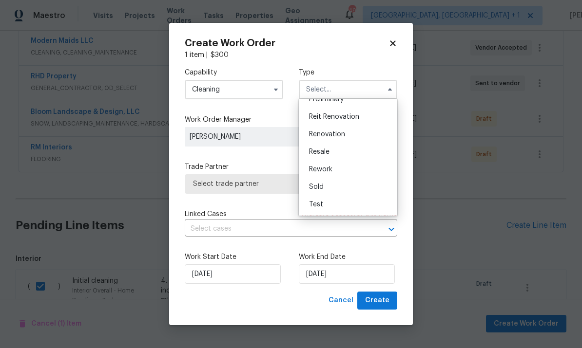
scroll to position [221, 0]
click at [338, 134] on span "Renovation" at bounding box center [327, 134] width 36 height 7
type input "Renovation"
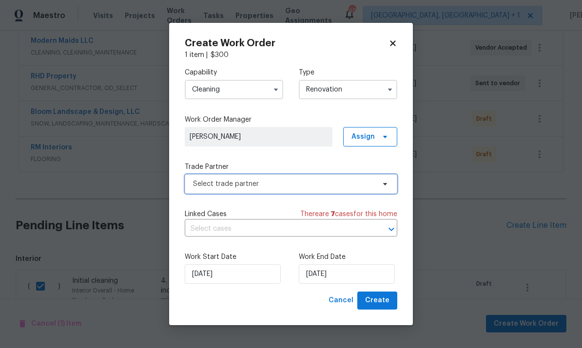
click at [386, 193] on span "Select trade partner" at bounding box center [291, 183] width 213 height 19
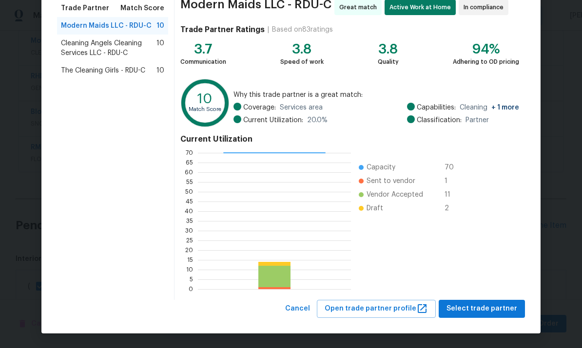
scroll to position [81, 0]
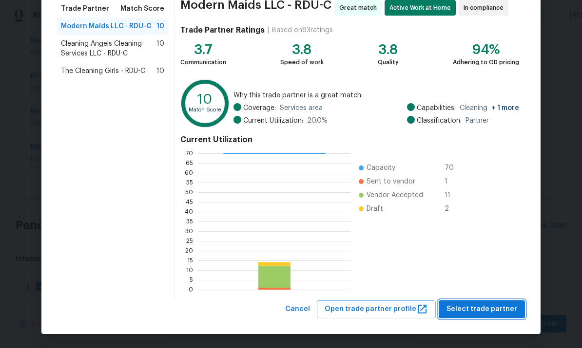
click at [488, 303] on button "Select trade partner" at bounding box center [482, 310] width 86 height 18
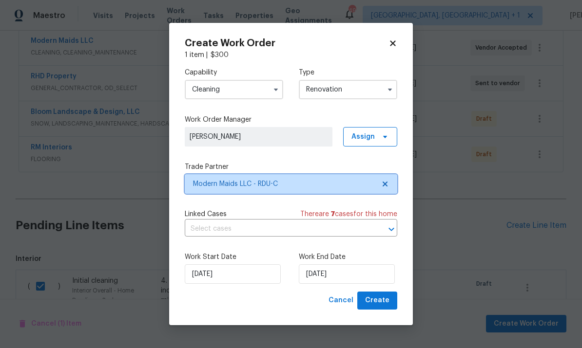
scroll to position [0, 0]
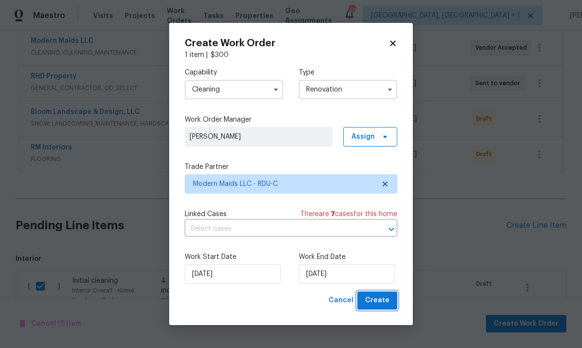
click at [380, 296] on span "Create" at bounding box center [377, 301] width 24 height 12
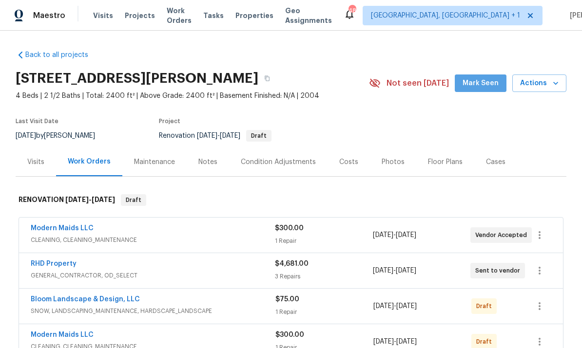
click at [491, 77] on span "Mark Seen" at bounding box center [481, 83] width 36 height 12
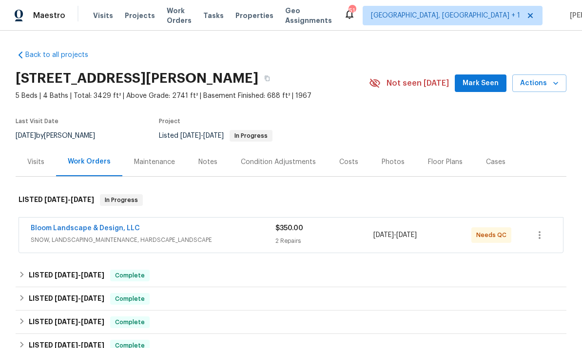
click at [109, 225] on link "Bloom Landscape & Design, LLC" at bounding box center [85, 228] width 109 height 7
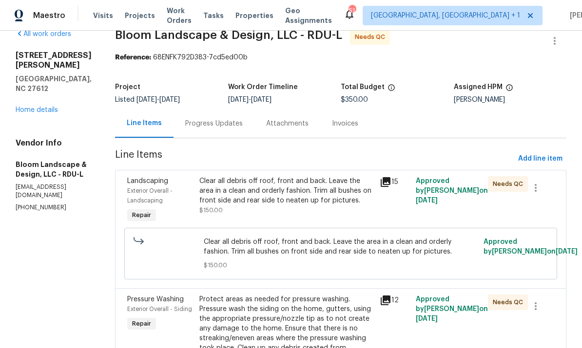
scroll to position [19, 0]
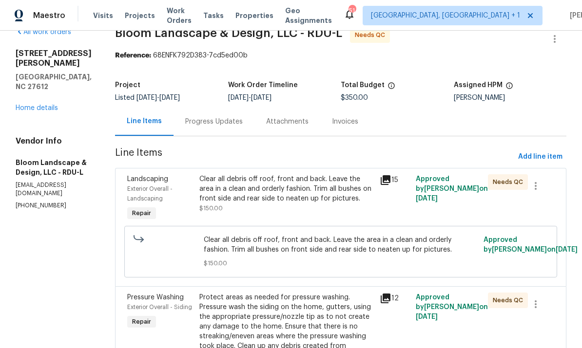
click at [348, 184] on div "Clear all debris off roof, front and back. Leave the area in a clean and orderl…" at bounding box center [286, 188] width 174 height 29
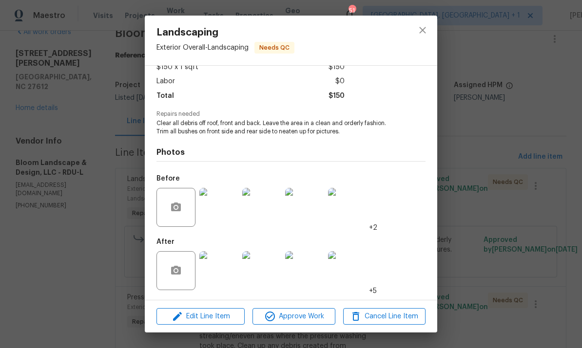
scroll to position [62, 0]
click at [219, 272] on img at bounding box center [218, 270] width 39 height 39
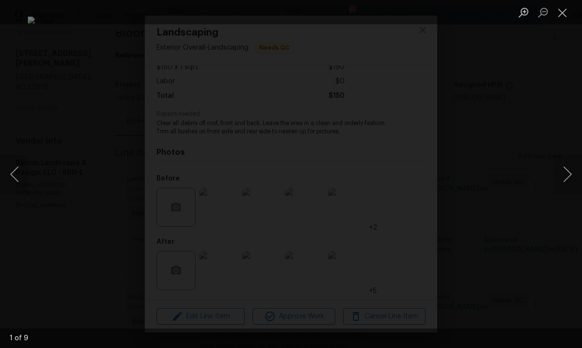
click at [570, 166] on button "Next image" at bounding box center [567, 174] width 29 height 39
click at [565, 173] on button "Next image" at bounding box center [567, 174] width 29 height 39
click at [559, 171] on button "Next image" at bounding box center [567, 174] width 29 height 39
click at [561, 172] on button "Next image" at bounding box center [567, 174] width 29 height 39
click at [559, 169] on button "Next image" at bounding box center [567, 174] width 29 height 39
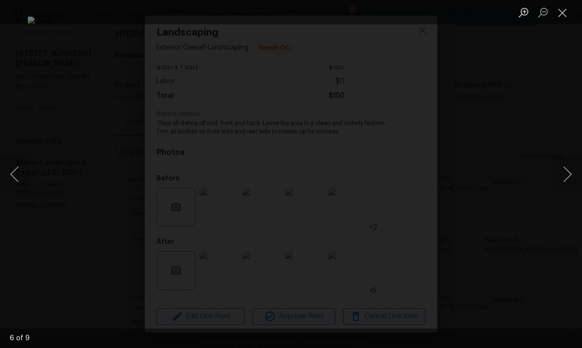
click at [571, 233] on div "Lightbox" at bounding box center [291, 174] width 582 height 348
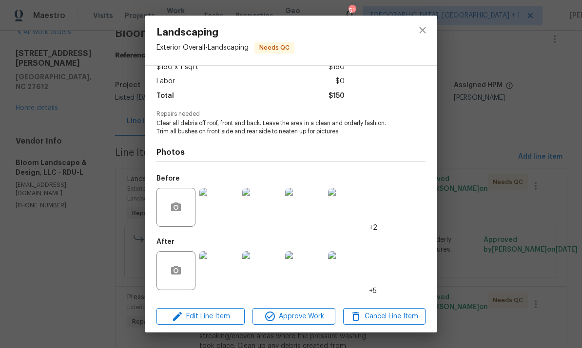
click at [523, 168] on div "Landscaping Exterior Overall - Landscaping Needs QC Vendor Bloom Landscape & De…" at bounding box center [291, 174] width 582 height 348
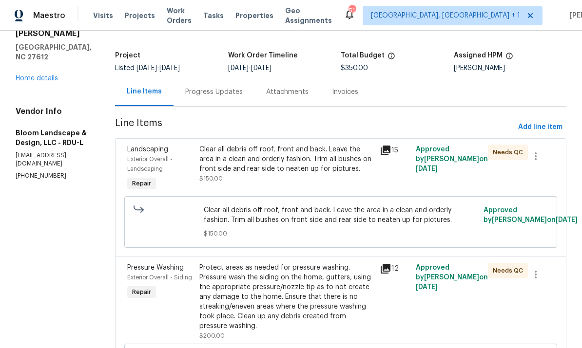
scroll to position [50, 0]
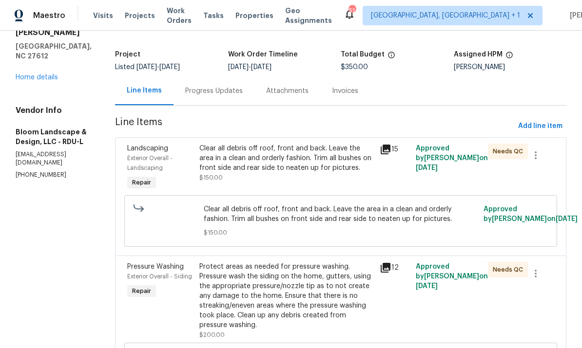
click at [323, 298] on div "Protect areas as needed for pressure washing. Pressure wash the siding on the h…" at bounding box center [286, 296] width 174 height 68
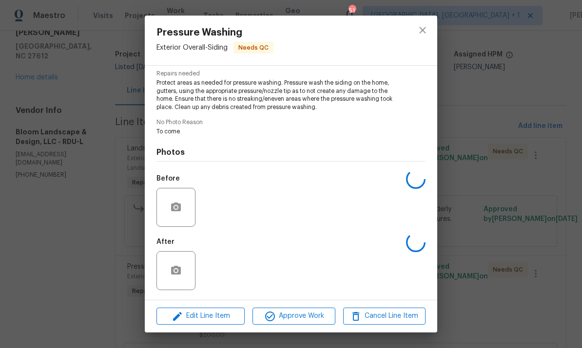
scroll to position [102, 0]
click at [507, 192] on div "Pressure Washing Exterior Overall - Siding Needs QC Vendor Bloom Landscape & De…" at bounding box center [291, 174] width 582 height 348
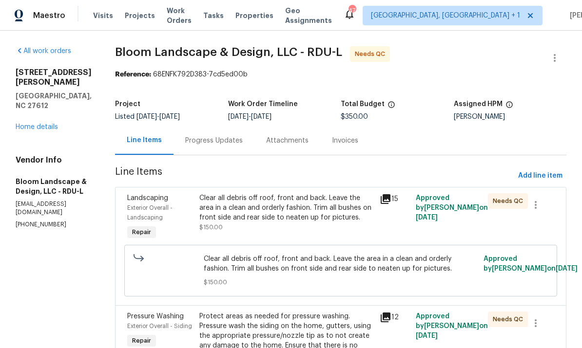
scroll to position [0, 0]
click at [47, 124] on link "Home details" at bounding box center [37, 127] width 42 height 7
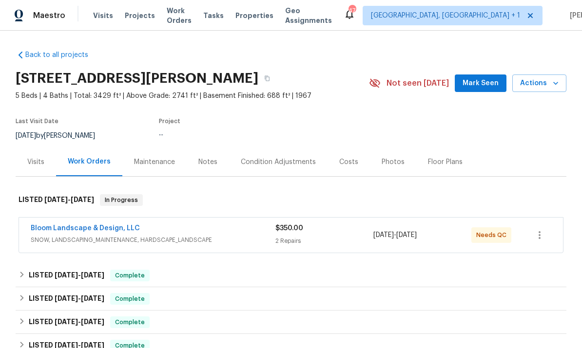
click at [390, 159] on div "Photos" at bounding box center [393, 162] width 23 height 10
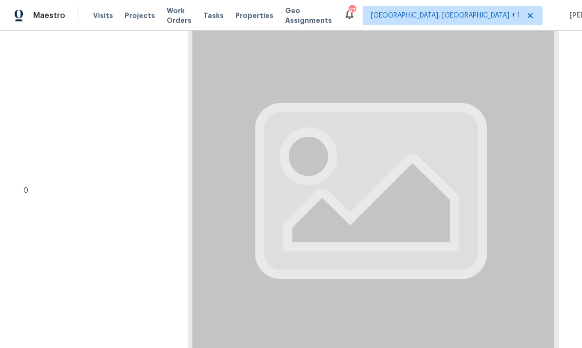
scroll to position [280, 0]
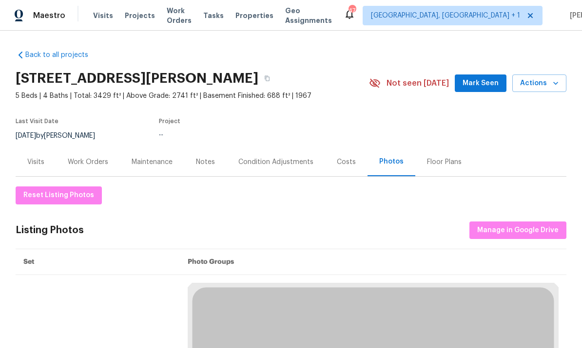
scroll to position [0, 0]
click at [83, 168] on div "Work Orders" at bounding box center [88, 162] width 64 height 29
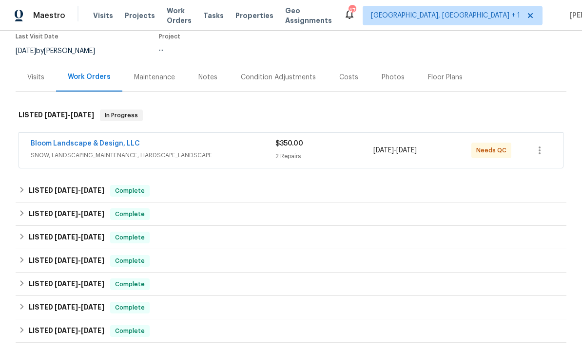
scroll to position [84, 0]
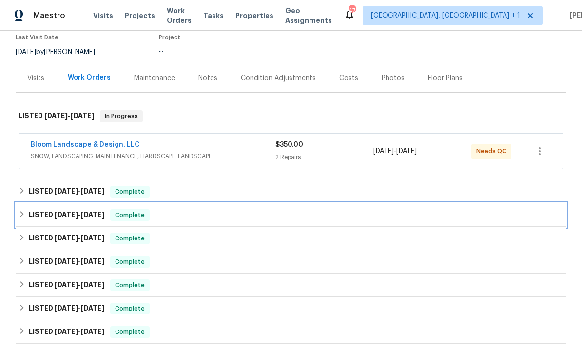
click at [95, 219] on h6 "LISTED [DATE] - [DATE]" at bounding box center [67, 216] width 76 height 12
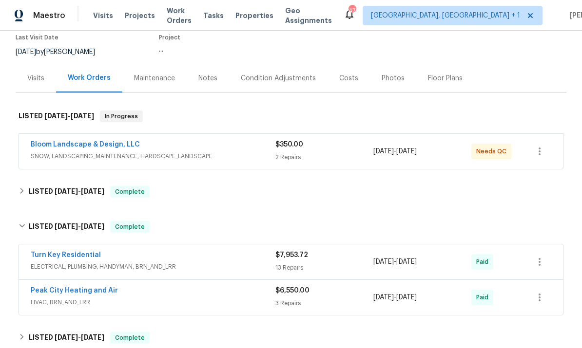
click at [77, 256] on link "Turn Key Residential" at bounding box center [66, 255] width 70 height 7
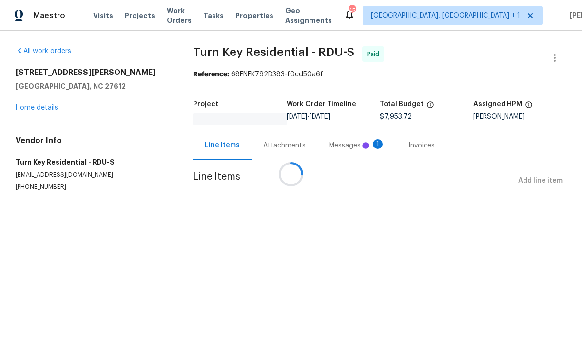
click at [36, 113] on div at bounding box center [291, 174] width 582 height 348
click at [53, 103] on div at bounding box center [291, 174] width 582 height 348
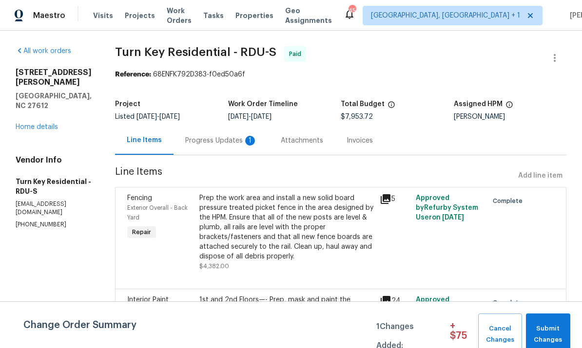
click at [53, 124] on link "Home details" at bounding box center [37, 127] width 42 height 7
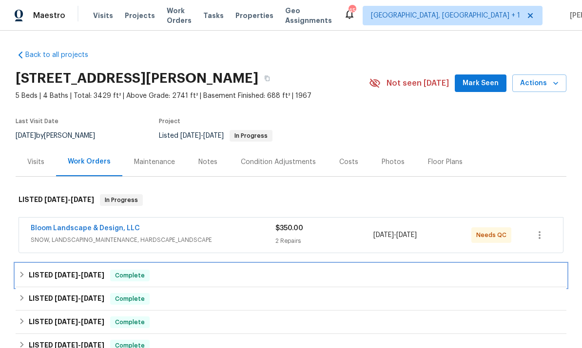
click at [290, 286] on div "LISTED [DATE] - [DATE] Complete" at bounding box center [291, 275] width 551 height 23
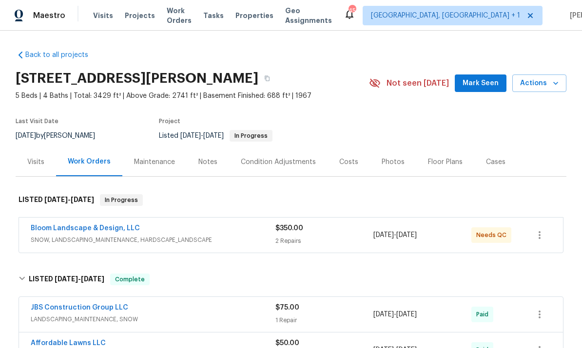
click at [387, 159] on div "Photos" at bounding box center [393, 162] width 23 height 10
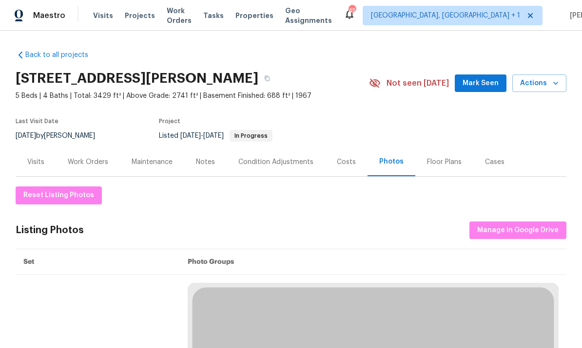
click at [258, 77] on button "button" at bounding box center [267, 79] width 18 height 18
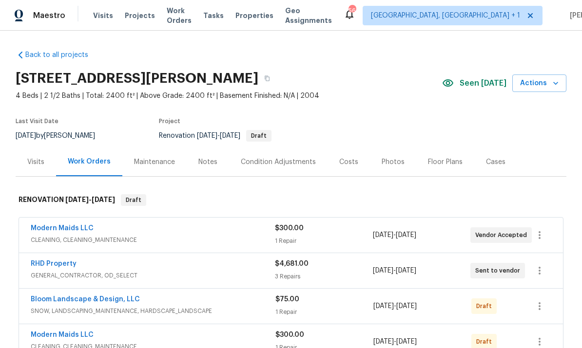
click at [63, 262] on link "RHD Property" at bounding box center [54, 264] width 46 height 7
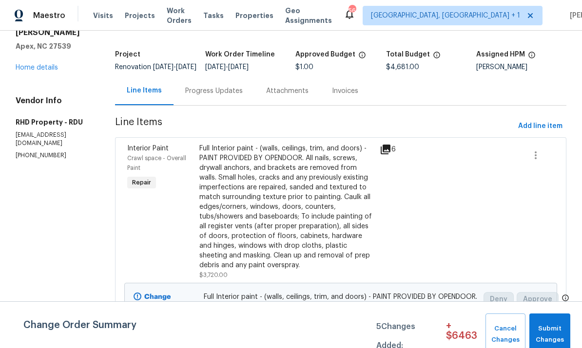
scroll to position [52, 0]
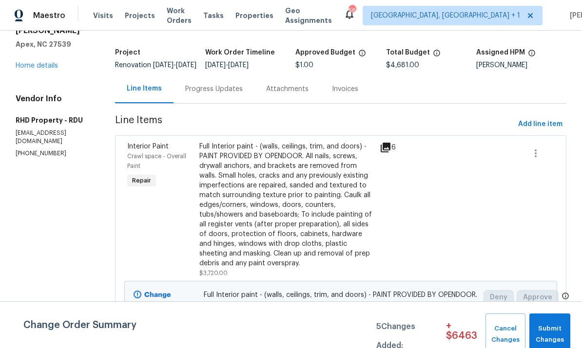
click at [224, 94] on div "Progress Updates" at bounding box center [214, 89] width 58 height 10
